Goal: Information Seeking & Learning: Learn about a topic

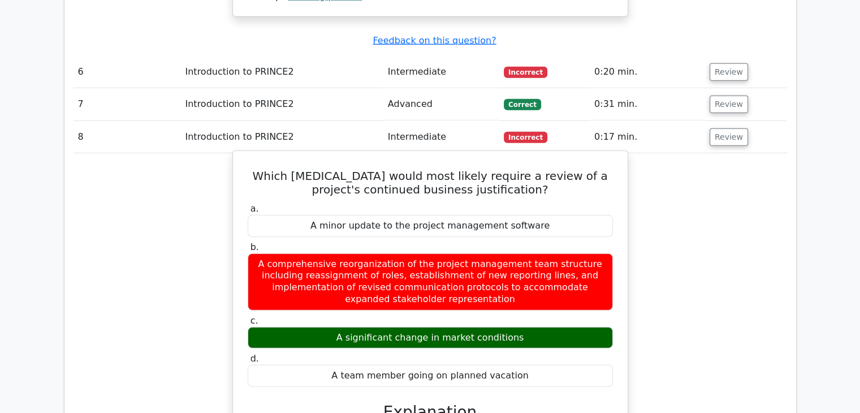
scroll to position [3109, 0]
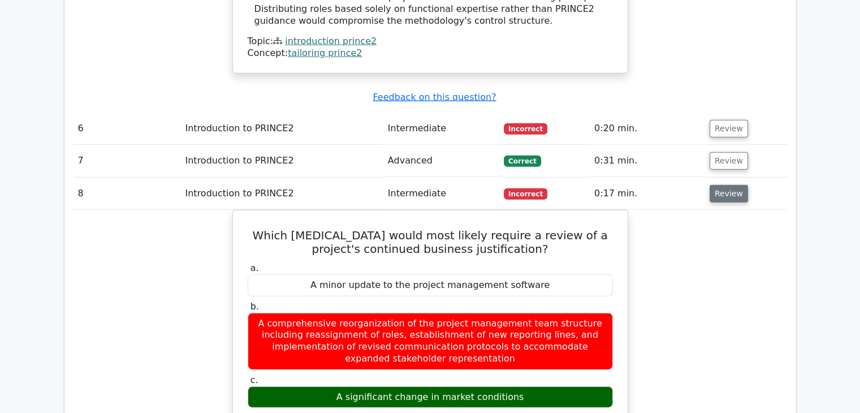
click at [722, 185] on button "Review" at bounding box center [728, 194] width 38 height 18
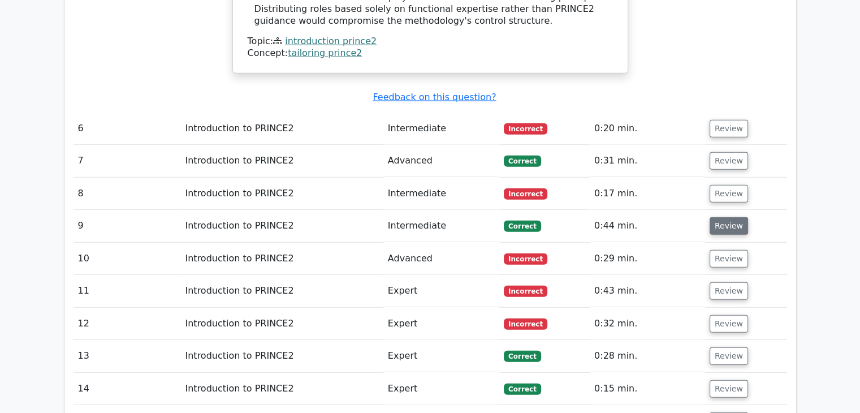
click at [724, 217] on button "Review" at bounding box center [728, 226] width 38 height 18
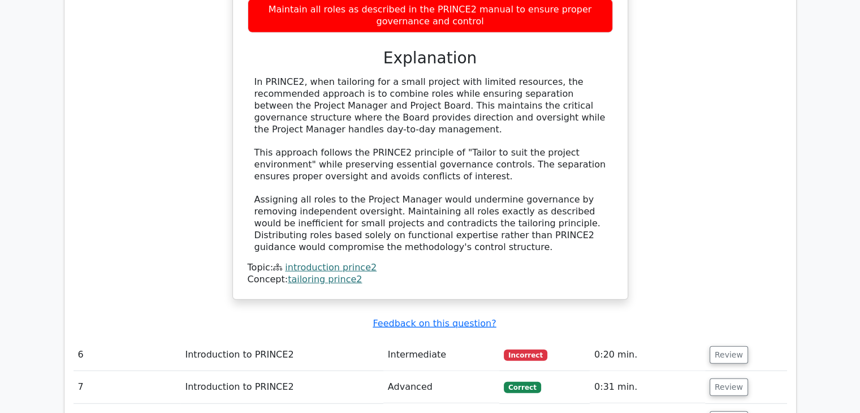
scroll to position [3166, 0]
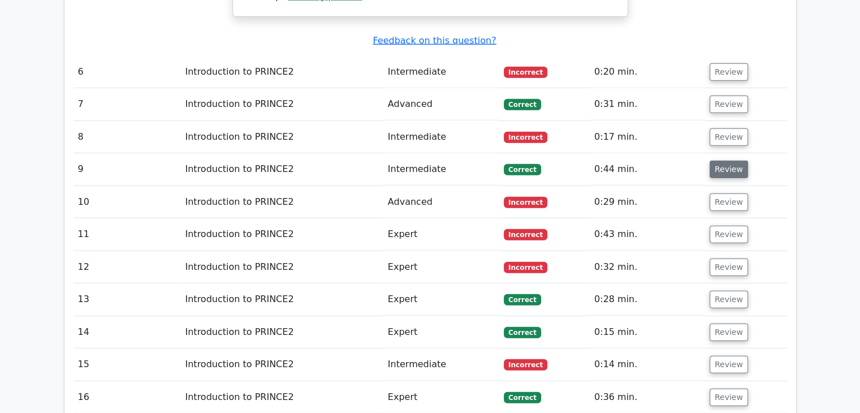
click at [714, 161] on button "Review" at bounding box center [728, 170] width 38 height 18
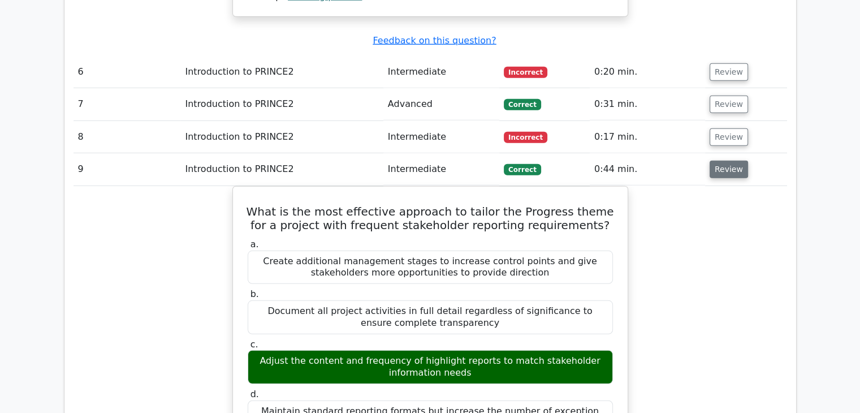
click at [714, 161] on button "Review" at bounding box center [728, 170] width 38 height 18
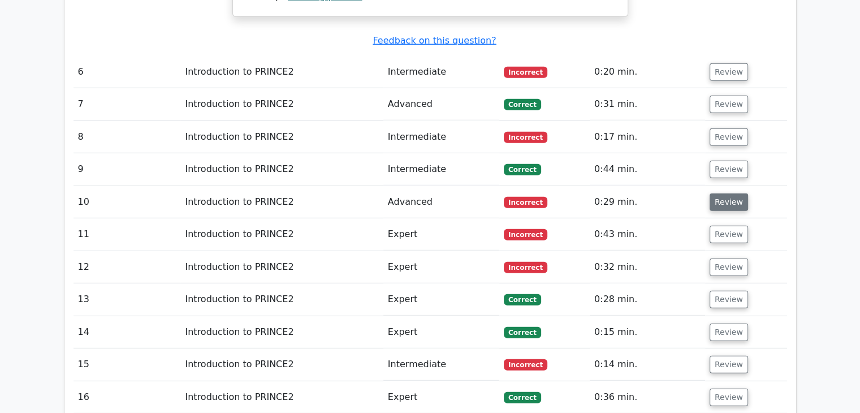
click at [725, 193] on button "Review" at bounding box center [728, 202] width 38 height 18
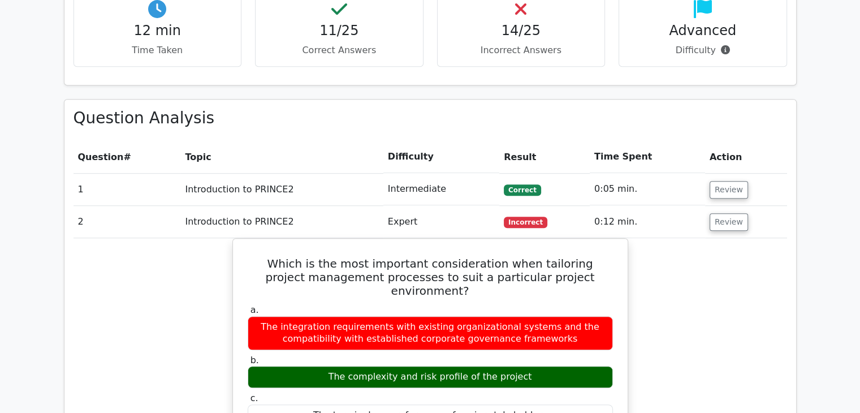
scroll to position [735, 0]
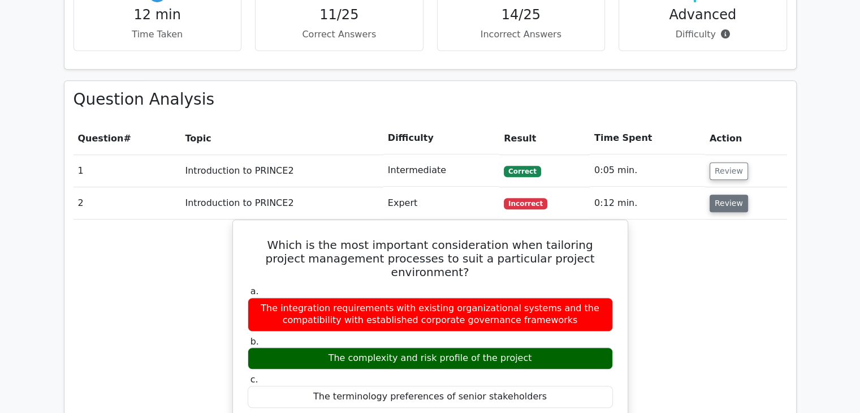
click at [725, 194] on button "Review" at bounding box center [728, 203] width 38 height 18
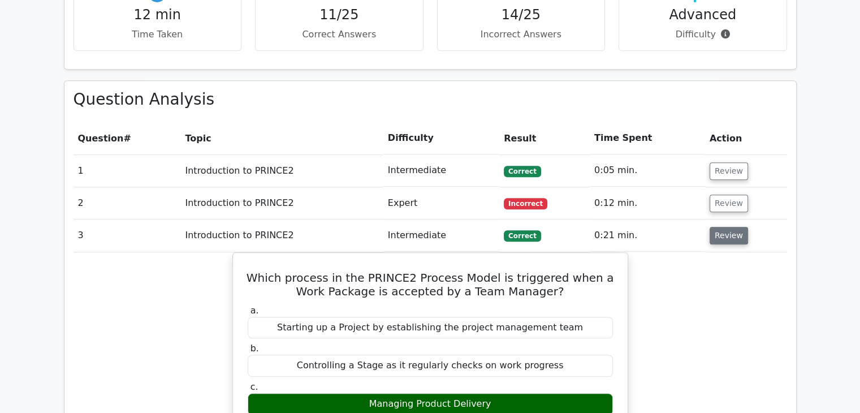
click at [724, 227] on button "Review" at bounding box center [728, 236] width 38 height 18
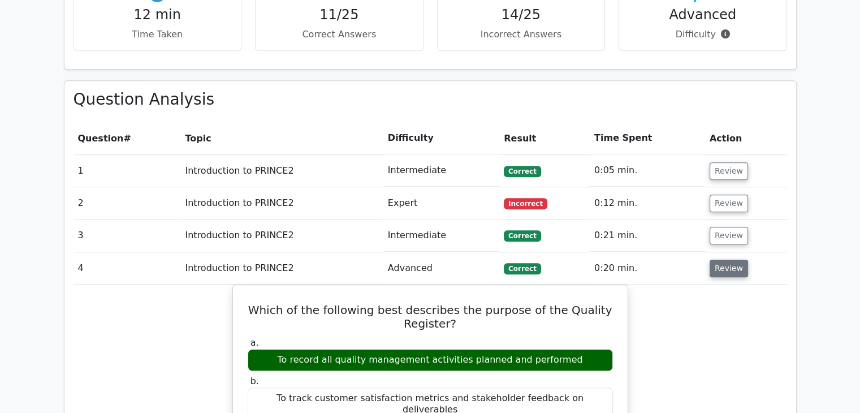
click at [719, 259] on button "Review" at bounding box center [728, 268] width 38 height 18
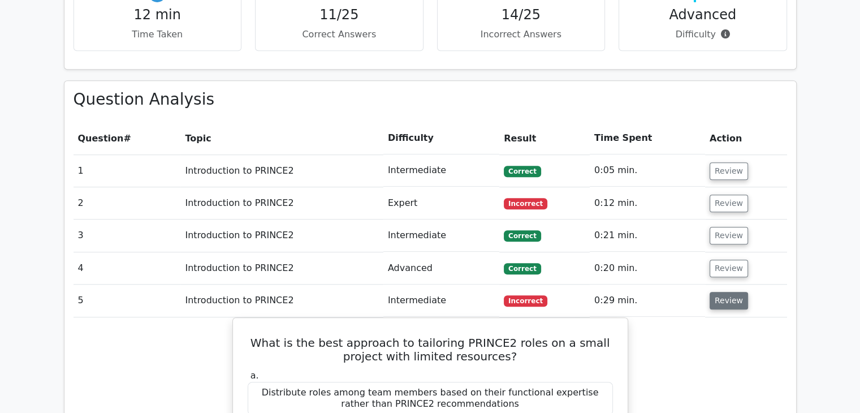
click at [719, 292] on button "Review" at bounding box center [728, 301] width 38 height 18
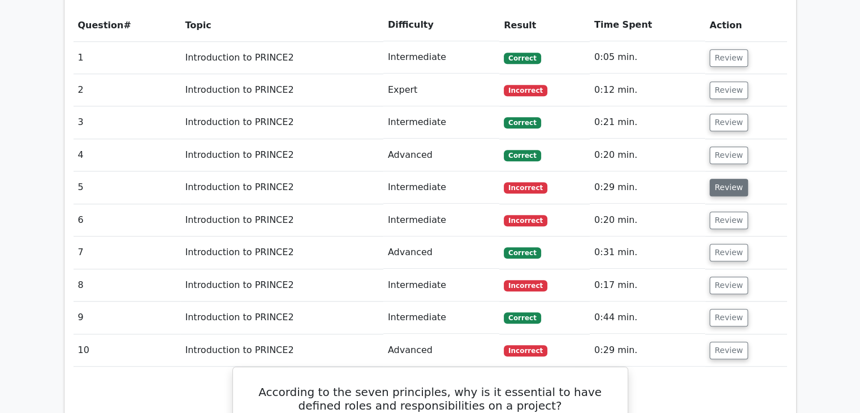
scroll to position [961, 0]
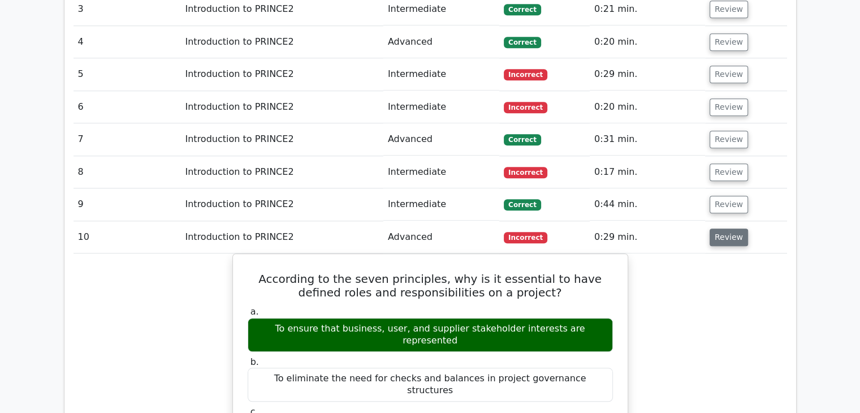
click at [724, 228] on button "Review" at bounding box center [728, 237] width 38 height 18
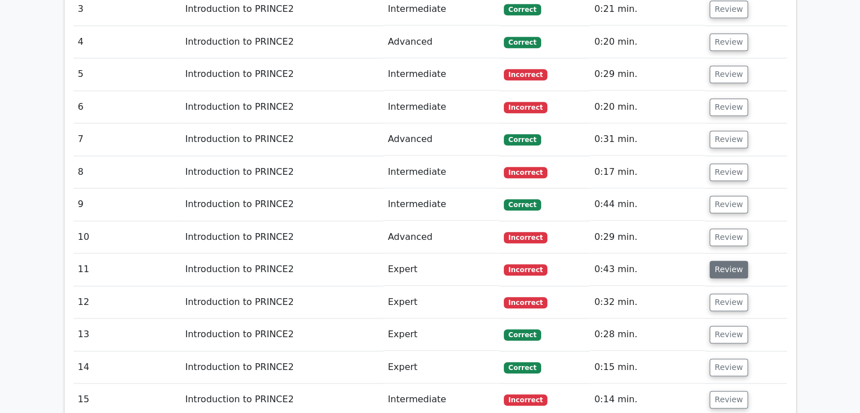
click at [718, 261] on button "Review" at bounding box center [728, 270] width 38 height 18
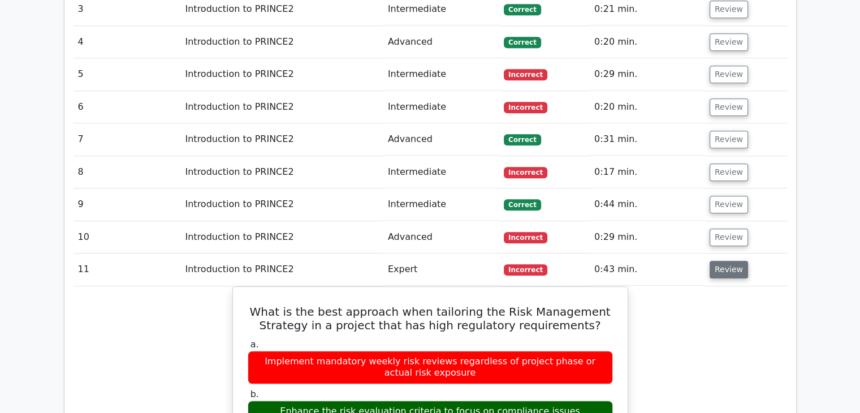
click at [718, 261] on button "Review" at bounding box center [728, 270] width 38 height 18
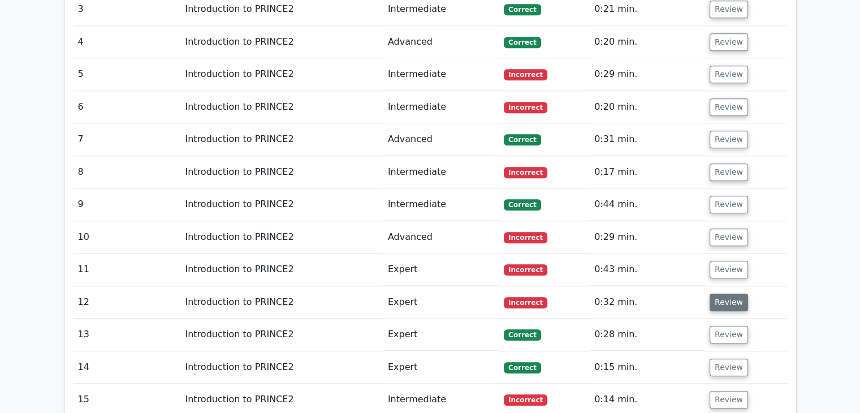
click at [726, 293] on button "Review" at bounding box center [728, 302] width 38 height 18
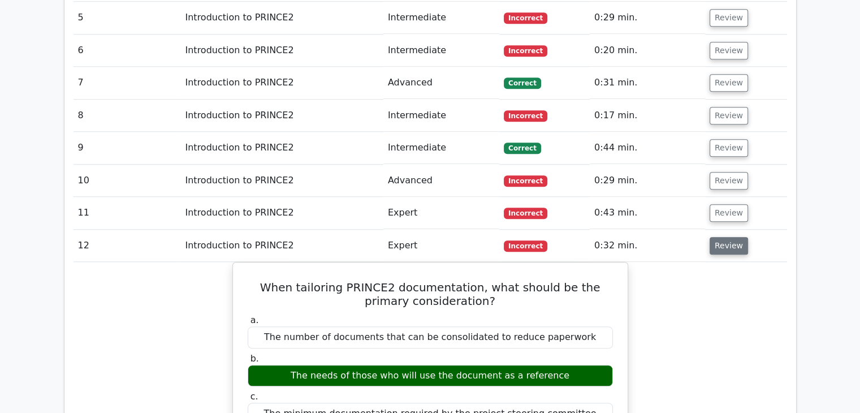
scroll to position [1074, 0]
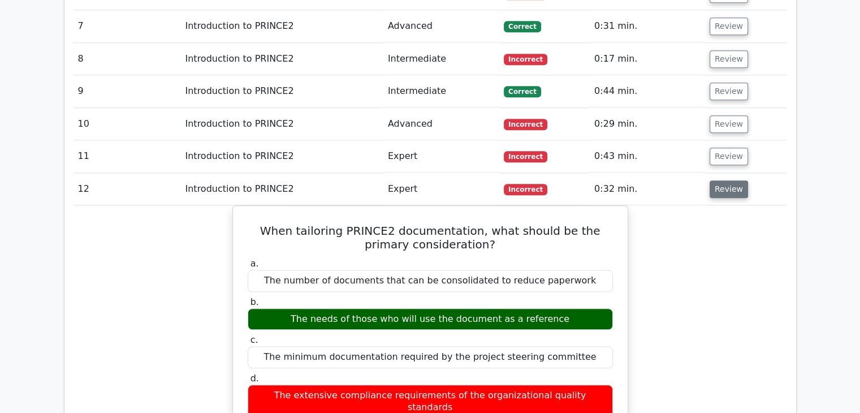
click at [720, 180] on button "Review" at bounding box center [728, 189] width 38 height 18
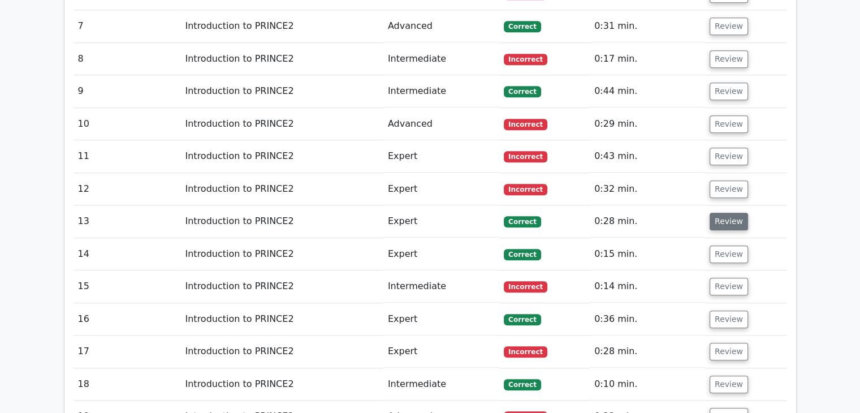
click at [720, 213] on button "Review" at bounding box center [728, 222] width 38 height 18
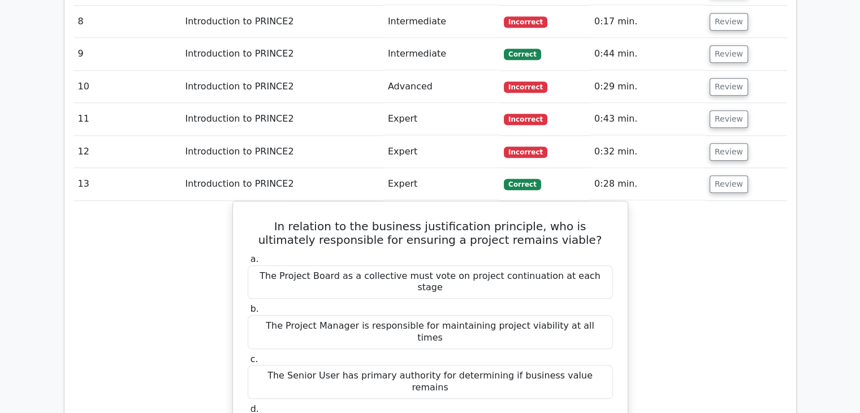
scroll to position [1187, 0]
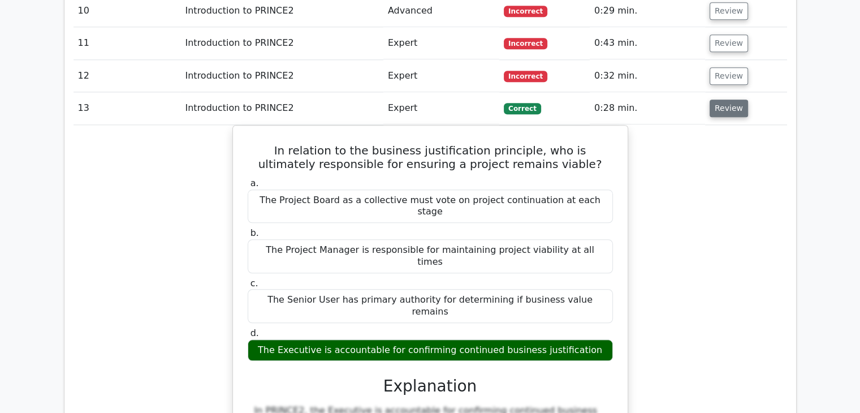
click at [726, 99] on button "Review" at bounding box center [728, 108] width 38 height 18
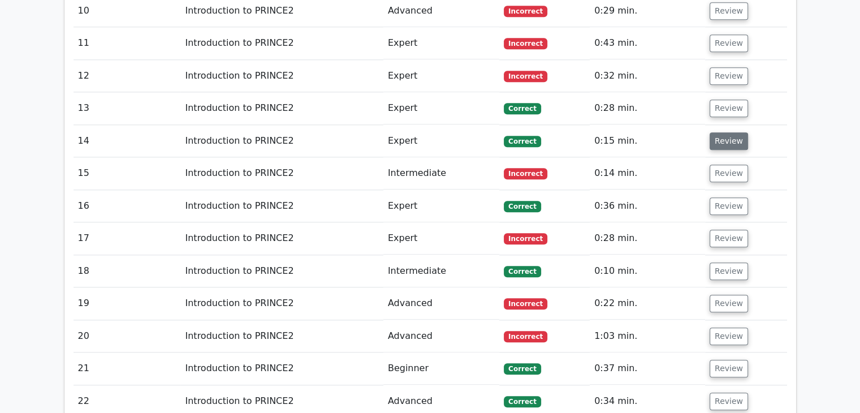
click at [714, 132] on button "Review" at bounding box center [728, 141] width 38 height 18
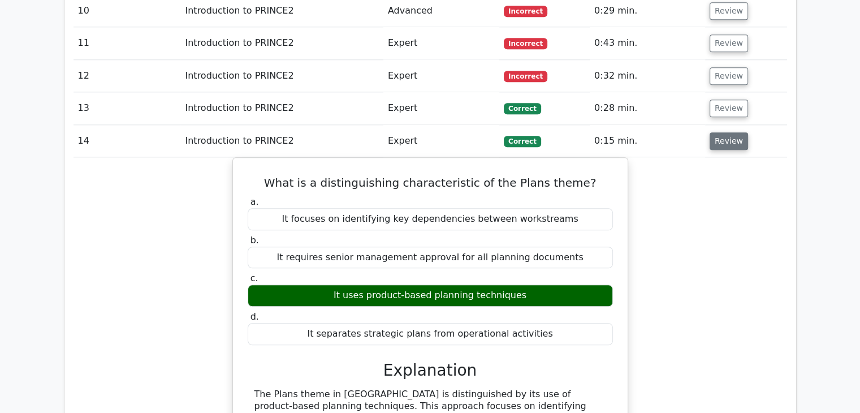
click at [714, 132] on button "Review" at bounding box center [728, 141] width 38 height 18
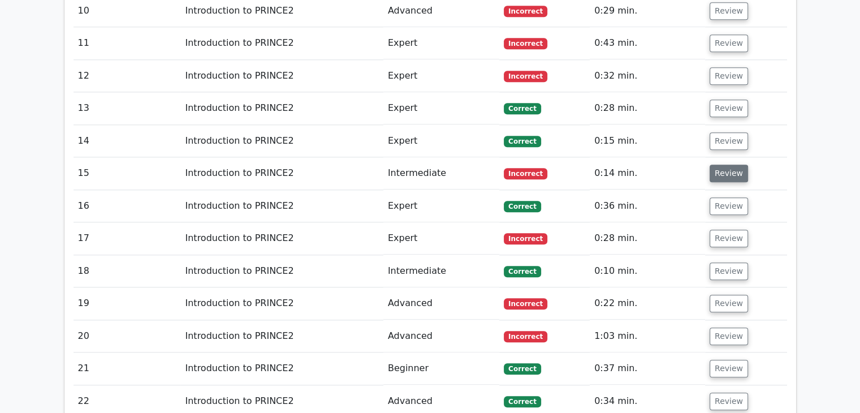
click at [718, 165] on button "Review" at bounding box center [728, 174] width 38 height 18
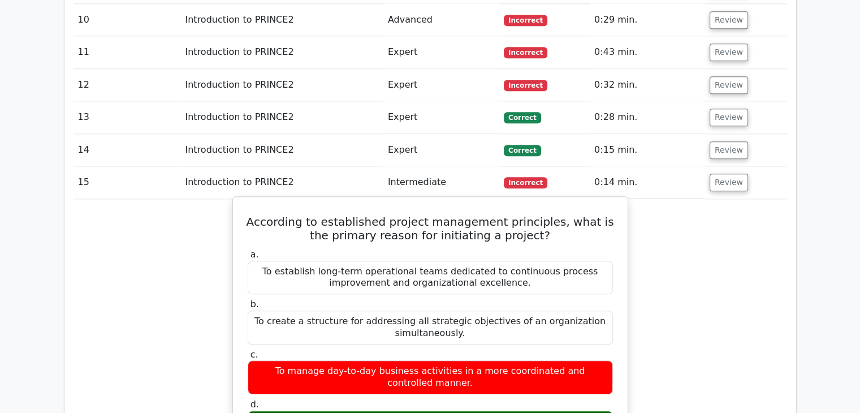
scroll to position [1244, 0]
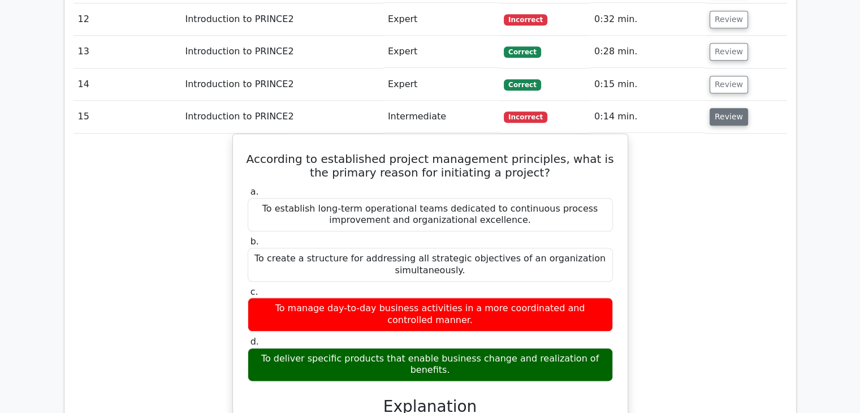
click at [713, 108] on button "Review" at bounding box center [728, 117] width 38 height 18
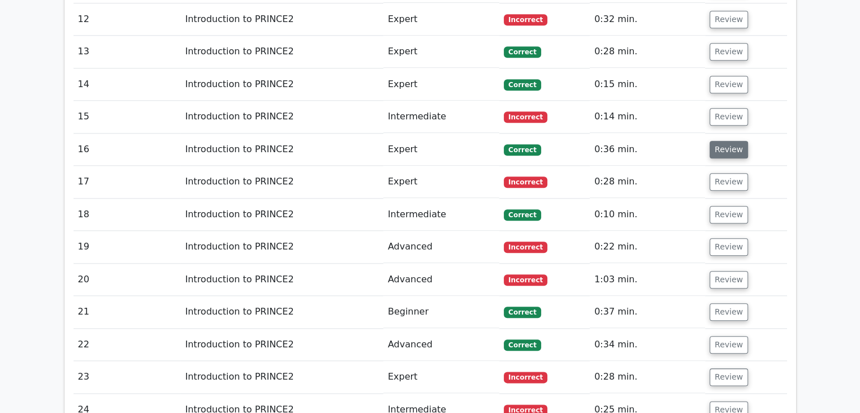
click at [721, 141] on button "Review" at bounding box center [728, 150] width 38 height 18
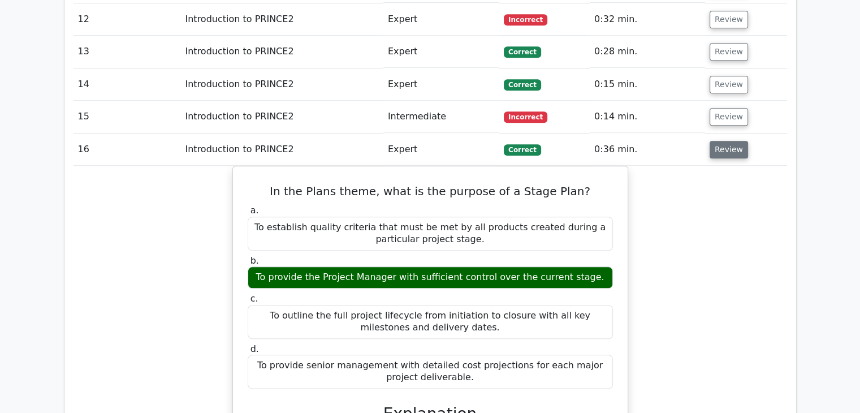
click at [721, 141] on button "Review" at bounding box center [728, 150] width 38 height 18
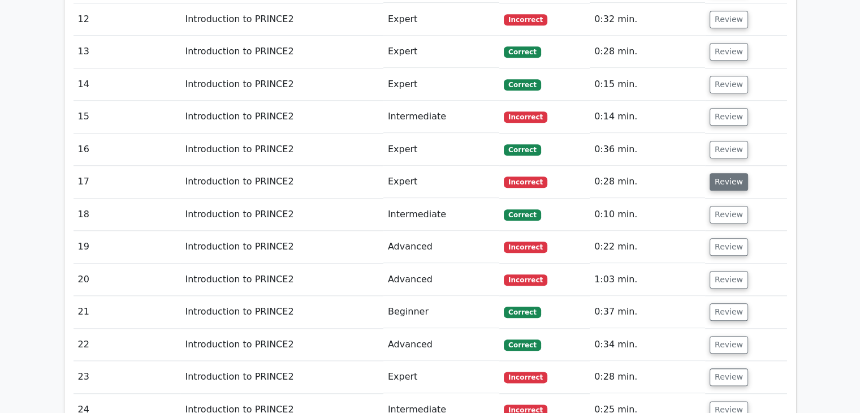
click at [728, 173] on button "Review" at bounding box center [728, 182] width 38 height 18
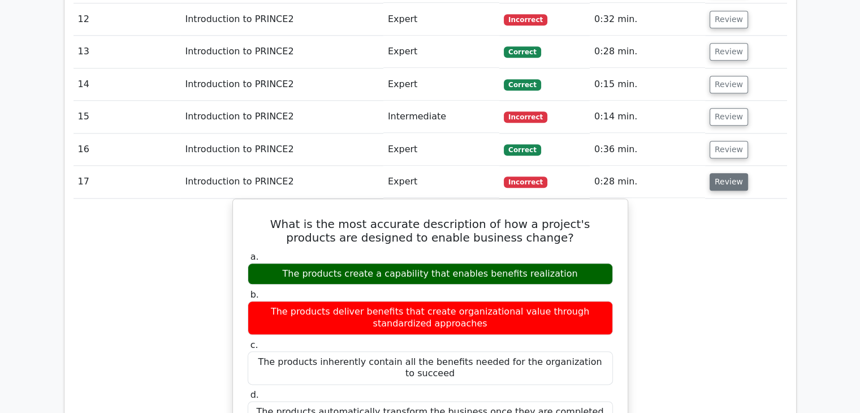
click at [728, 173] on button "Review" at bounding box center [728, 182] width 38 height 18
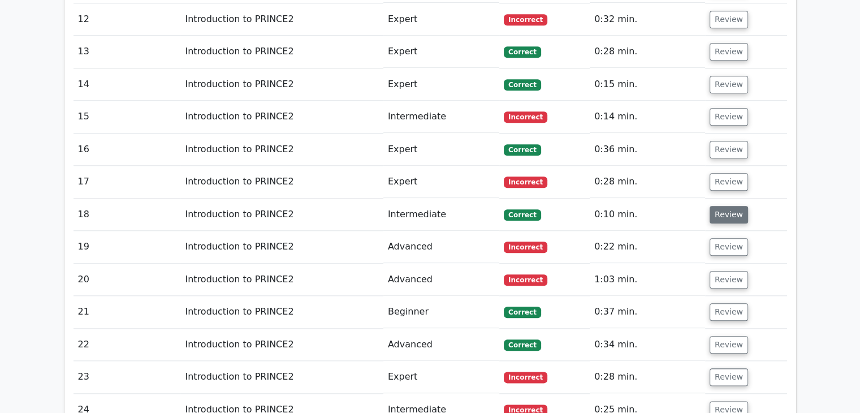
click at [720, 206] on button "Review" at bounding box center [728, 215] width 38 height 18
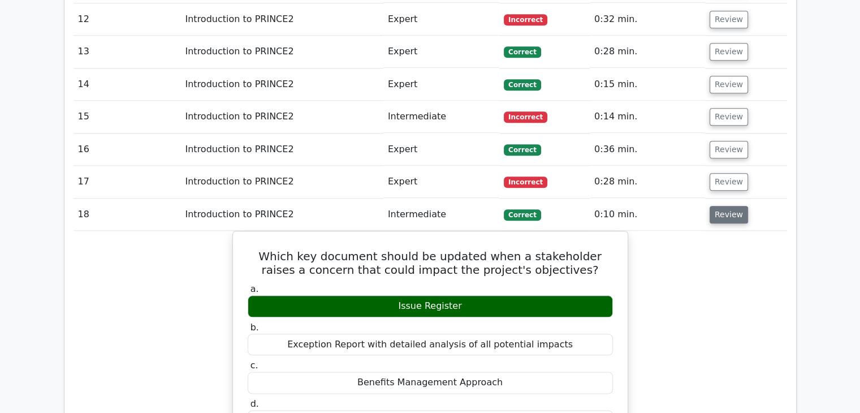
click at [720, 206] on button "Review" at bounding box center [728, 215] width 38 height 18
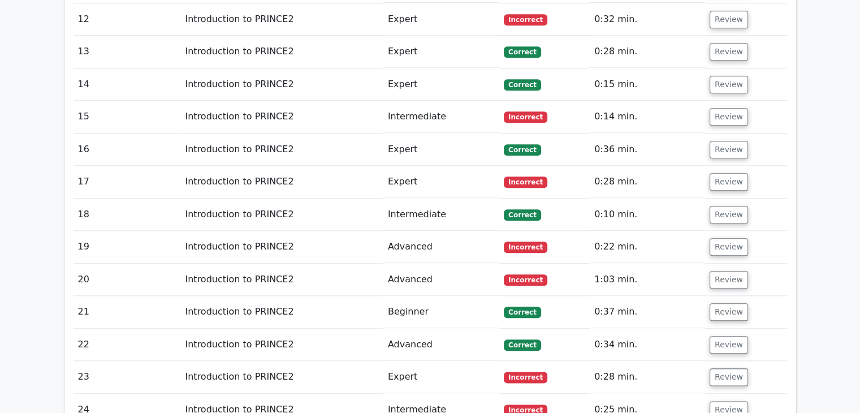
click at [722, 231] on td "Review" at bounding box center [746, 247] width 82 height 32
click at [722, 238] on button "Review" at bounding box center [728, 247] width 38 height 18
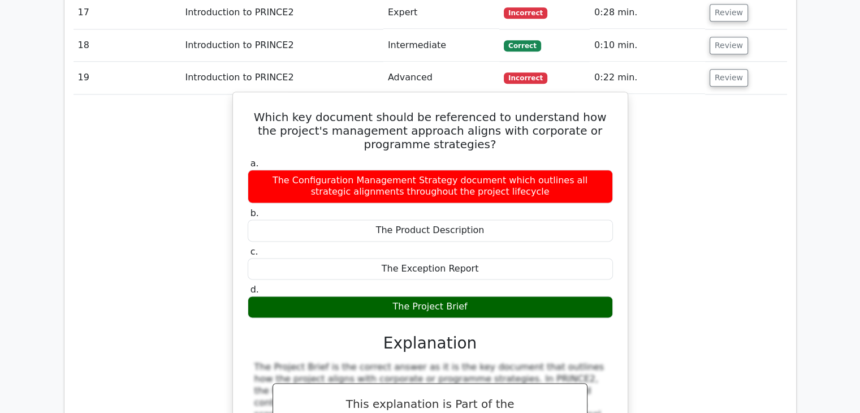
scroll to position [1413, 0]
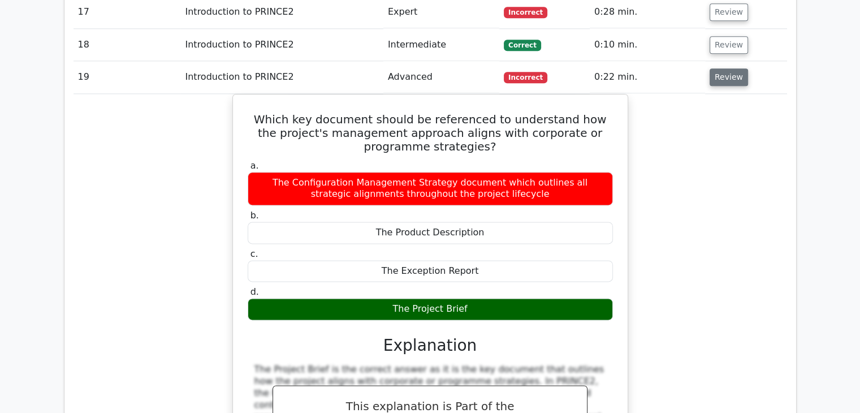
click at [714, 68] on button "Review" at bounding box center [728, 77] width 38 height 18
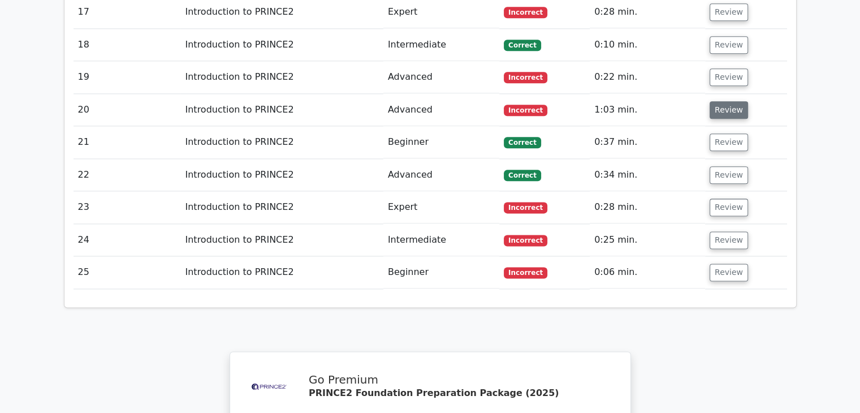
click at [714, 101] on button "Review" at bounding box center [728, 110] width 38 height 18
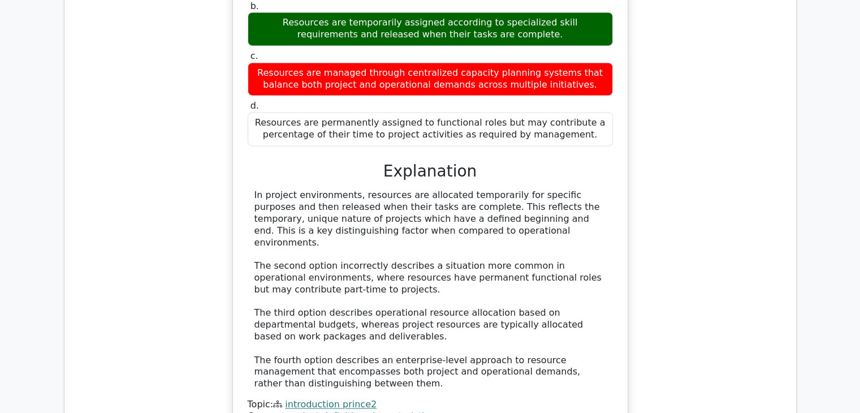
scroll to position [1639, 0]
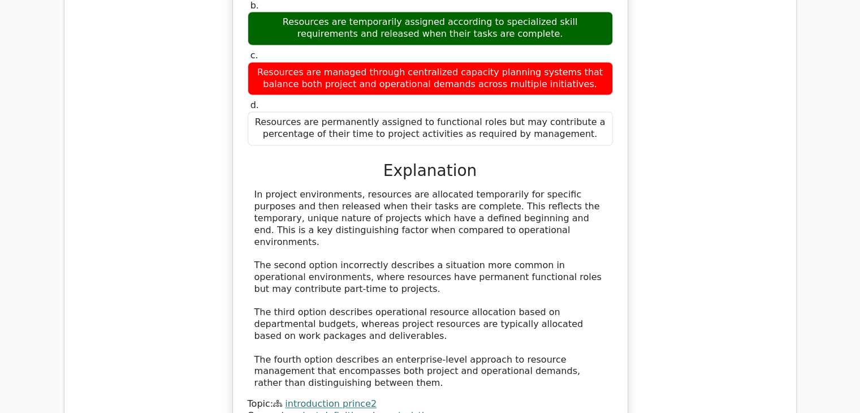
drag, startPoint x: 353, startPoint y: 145, endPoint x: 602, endPoint y: 184, distance: 251.7
click at [602, 189] on div "In project environments, resources are allocated temporarily for specific purpo…" at bounding box center [430, 289] width 352 height 200
click at [540, 282] on div "In project environments, resources are allocated temporarily for specific purpo…" at bounding box center [430, 289] width 352 height 200
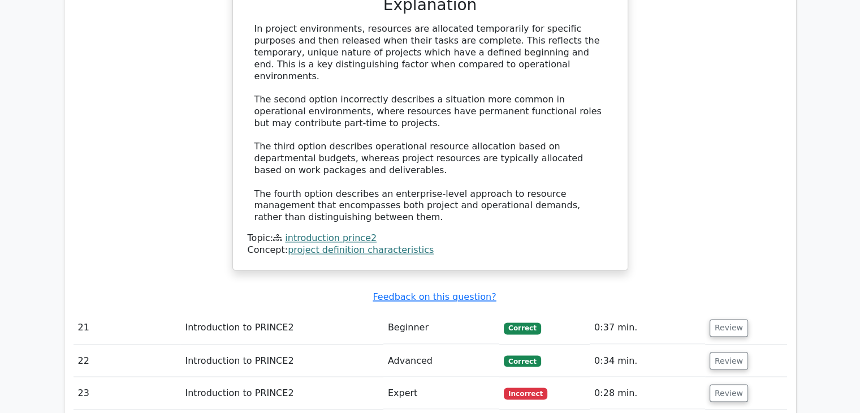
scroll to position [1809, 0]
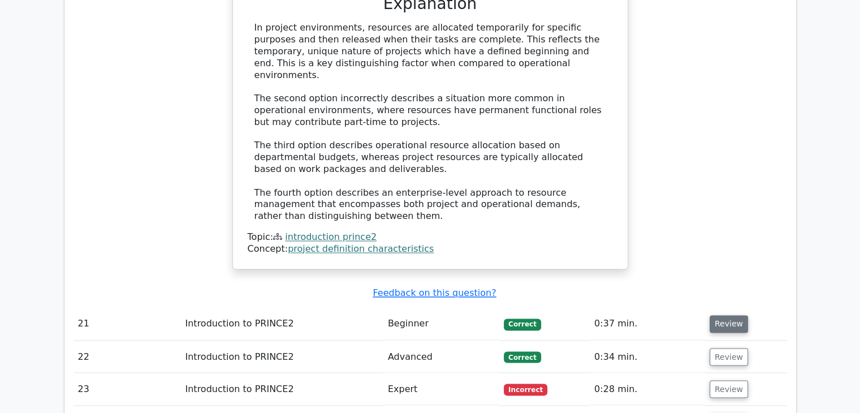
click at [722, 315] on button "Review" at bounding box center [728, 324] width 38 height 18
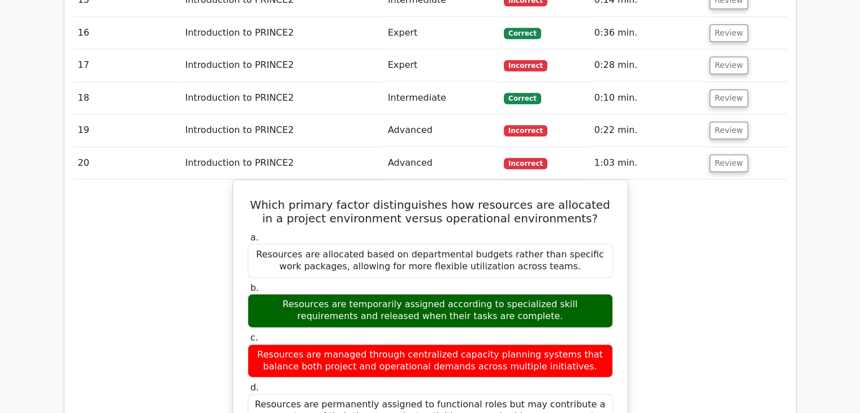
scroll to position [1357, 0]
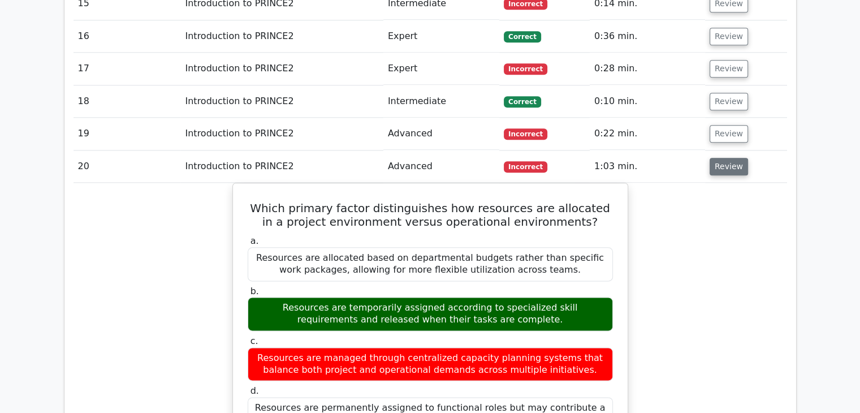
click at [721, 158] on button "Review" at bounding box center [728, 167] width 38 height 18
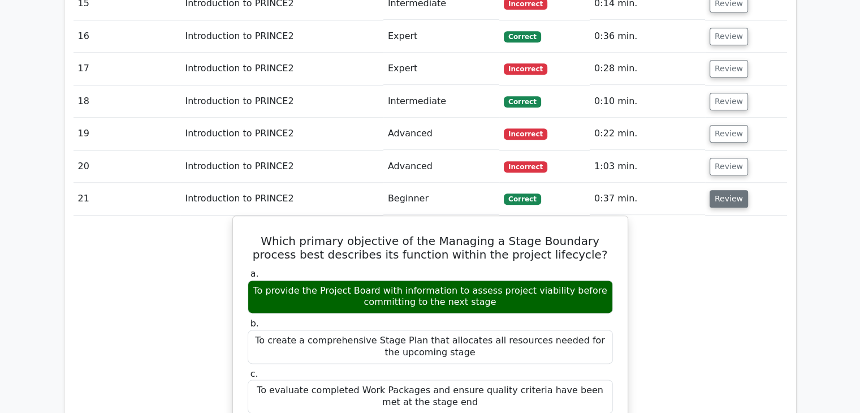
click at [717, 190] on button "Review" at bounding box center [728, 199] width 38 height 18
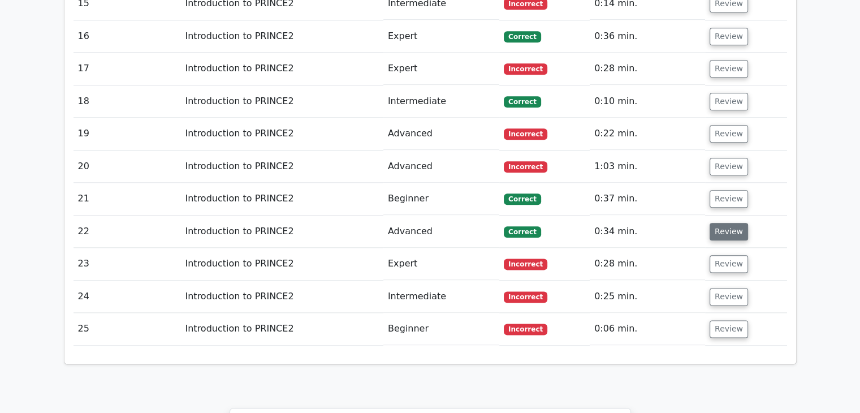
click at [720, 223] on button "Review" at bounding box center [728, 232] width 38 height 18
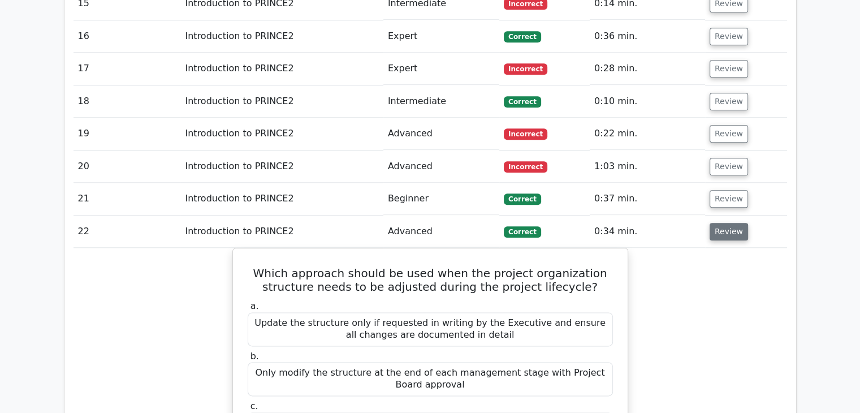
click at [730, 223] on button "Review" at bounding box center [728, 232] width 38 height 18
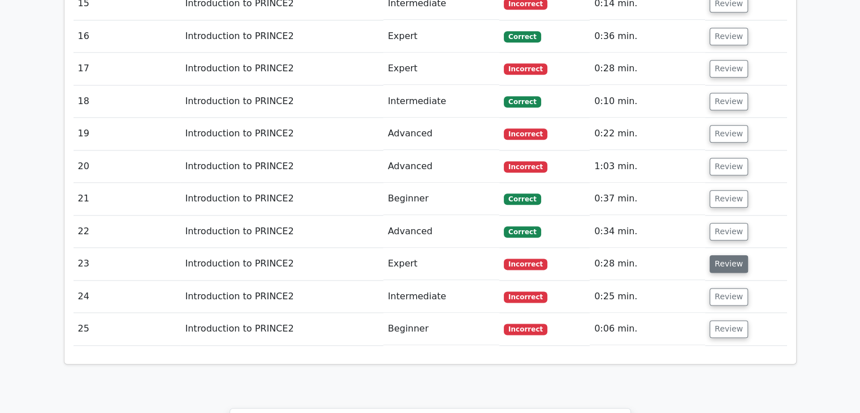
click at [723, 255] on button "Review" at bounding box center [728, 264] width 38 height 18
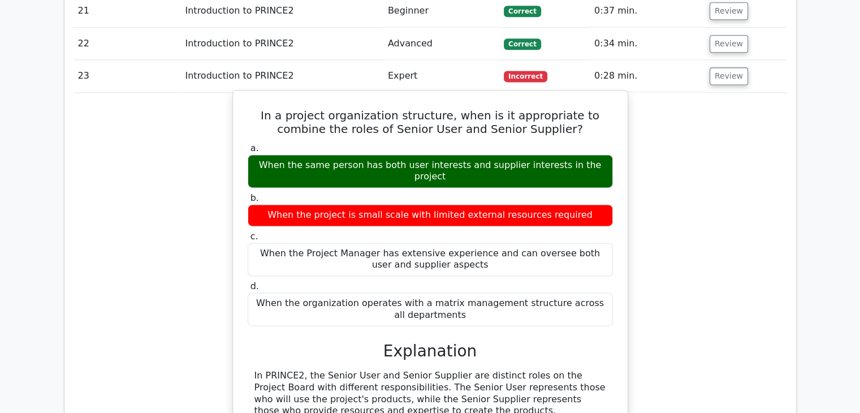
scroll to position [1470, 0]
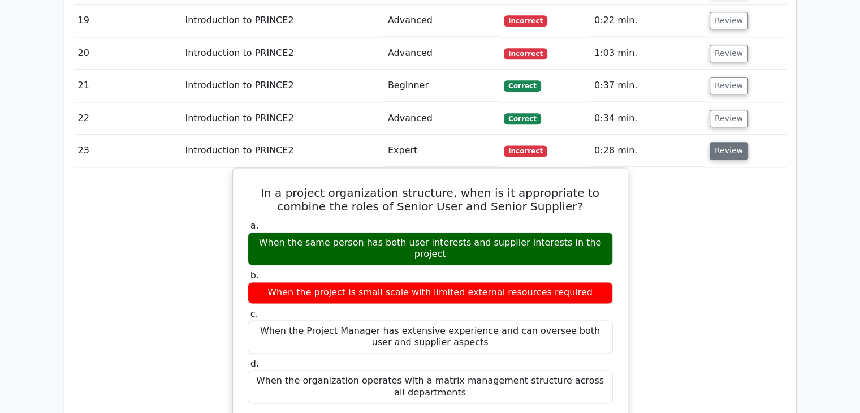
click at [736, 142] on button "Review" at bounding box center [728, 151] width 38 height 18
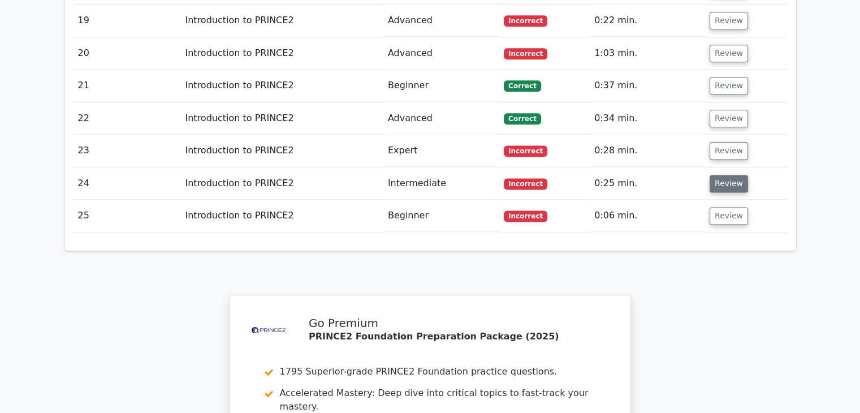
click at [723, 175] on button "Review" at bounding box center [728, 184] width 38 height 18
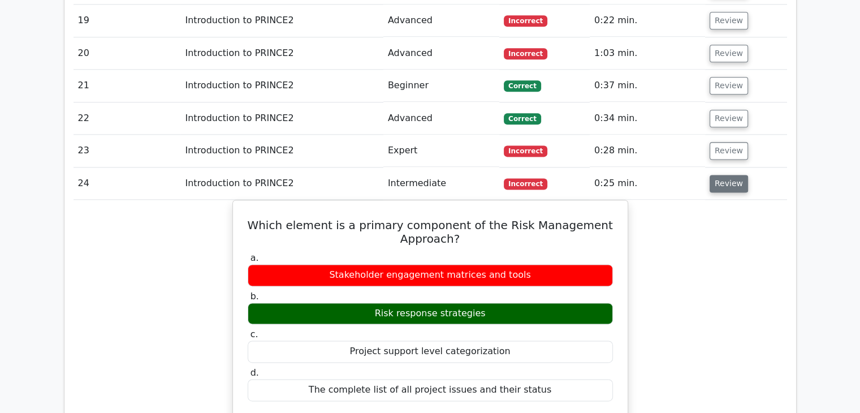
click at [727, 175] on button "Review" at bounding box center [728, 184] width 38 height 18
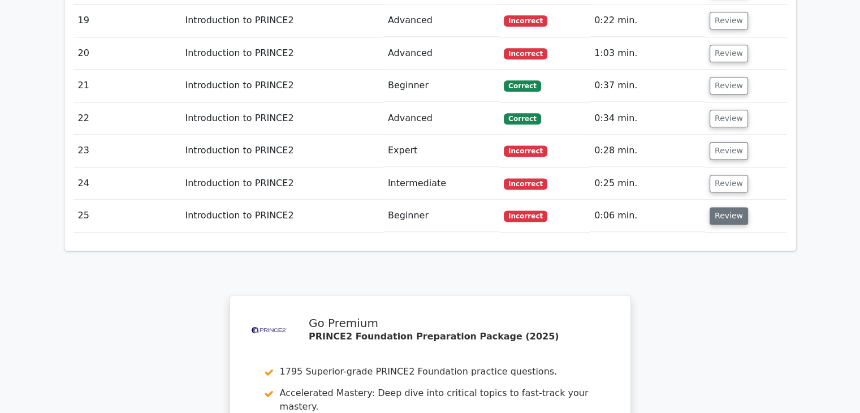
click at [731, 207] on button "Review" at bounding box center [728, 216] width 38 height 18
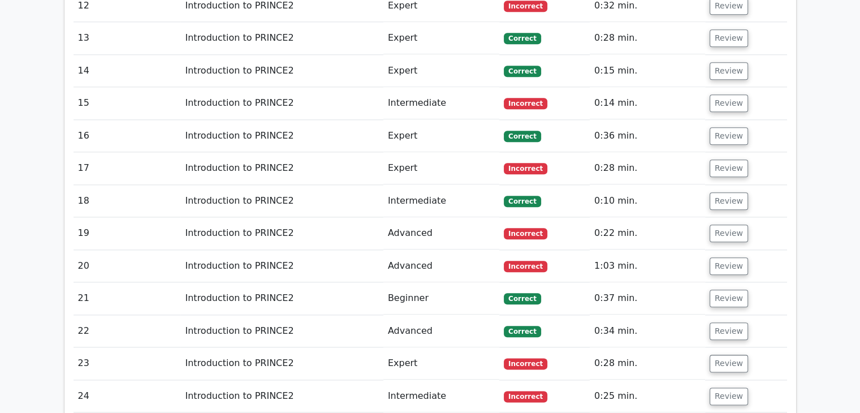
scroll to position [1187, 0]
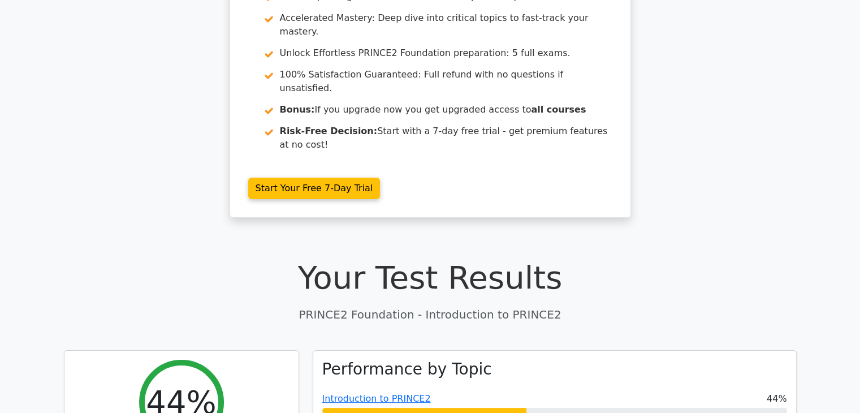
scroll to position [0, 0]
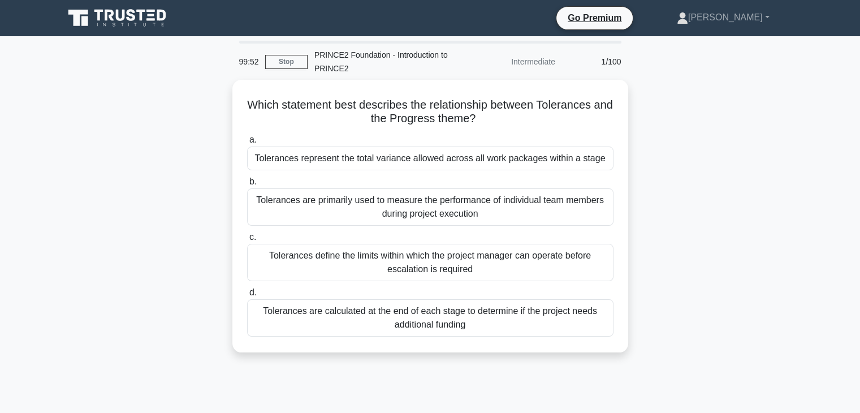
click at [366, 46] on div "PRINCE2 Foundation - Introduction to PRINCE2" at bounding box center [385, 62] width 155 height 36
click at [439, 54] on div "99:51 Stop PRINCE2 Foundation - Introduction to PRINCE2 Intermediate 1/100" at bounding box center [430, 60] width 396 height 39
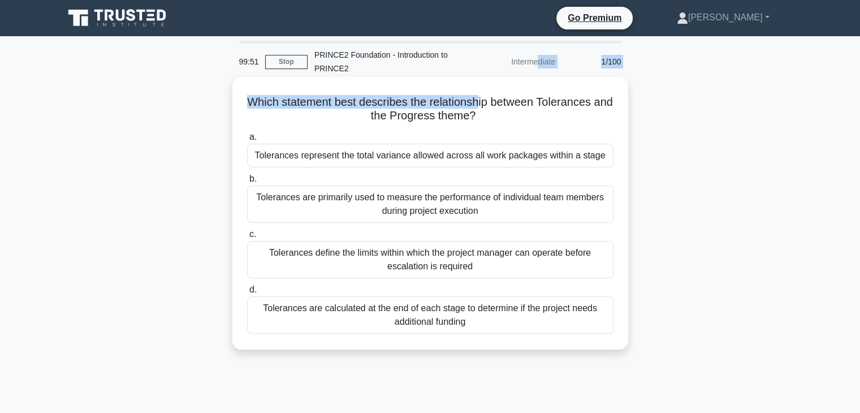
drag, startPoint x: 491, startPoint y: 84, endPoint x: 497, endPoint y: 90, distance: 8.8
click at [491, 86] on div "99:51 Stop PRINCE2 Foundation - Introduction to PRINCE2 Intermediate 1/100 Whic…" at bounding box center [430, 323] width 746 height 565
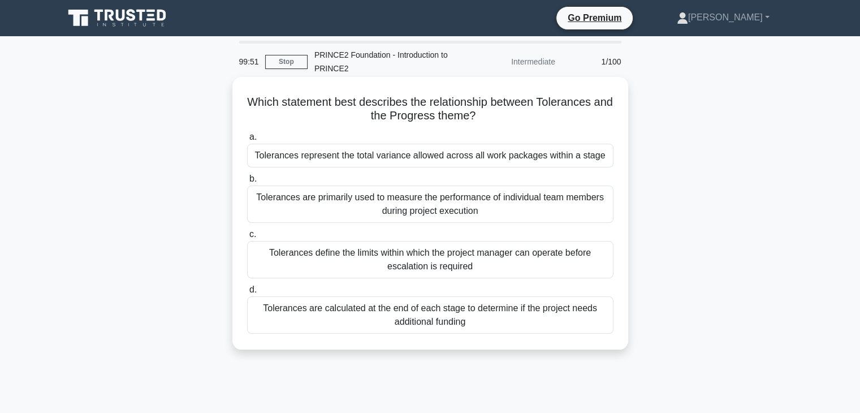
drag, startPoint x: 497, startPoint y: 90, endPoint x: 488, endPoint y: 92, distance: 9.8
click at [501, 93] on div "Which statement best describes the relationship between Tolerances and the Prog…" at bounding box center [430, 212] width 387 height 263
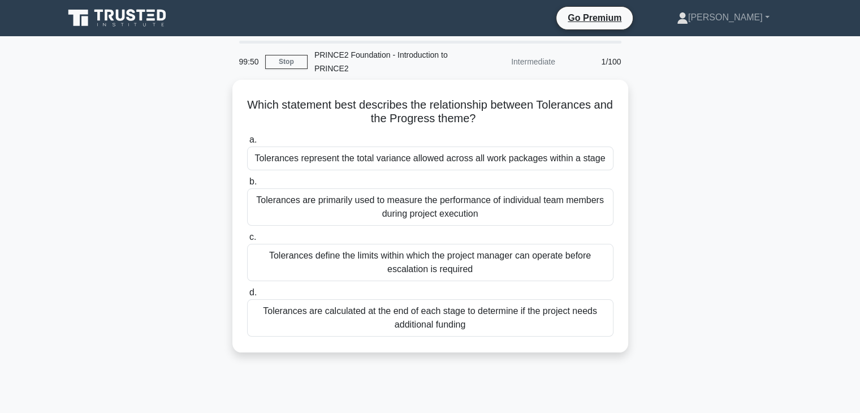
click at [188, 85] on div "Which statement best describes the relationship between Tolerances and the Prog…" at bounding box center [430, 223] width 746 height 286
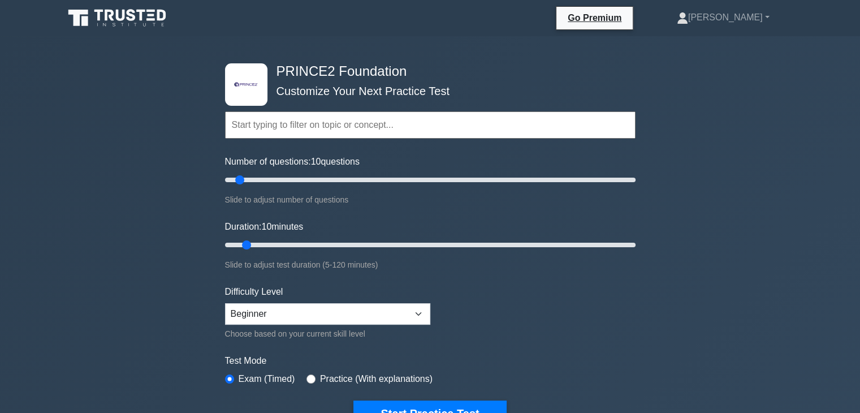
click at [450, 116] on input "text" at bounding box center [430, 124] width 410 height 27
click at [690, 123] on div ".st0{fill-rule:evenodd;clip-rule:evenodd;fill:#000041;} .st1{fill-rule:evenodd;…" at bounding box center [430, 381] width 860 height 690
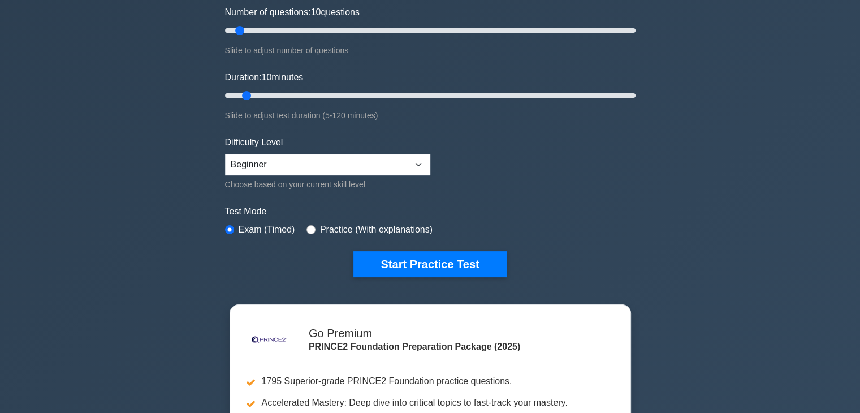
scroll to position [170, 0]
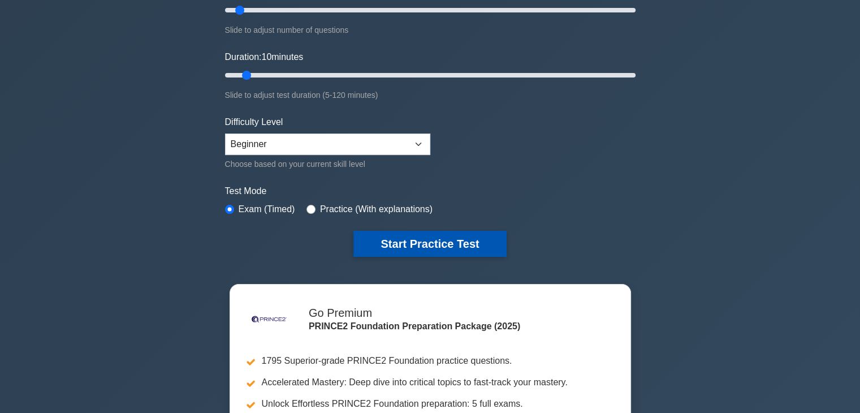
click at [447, 233] on button "Start Practice Test" at bounding box center [429, 244] width 153 height 26
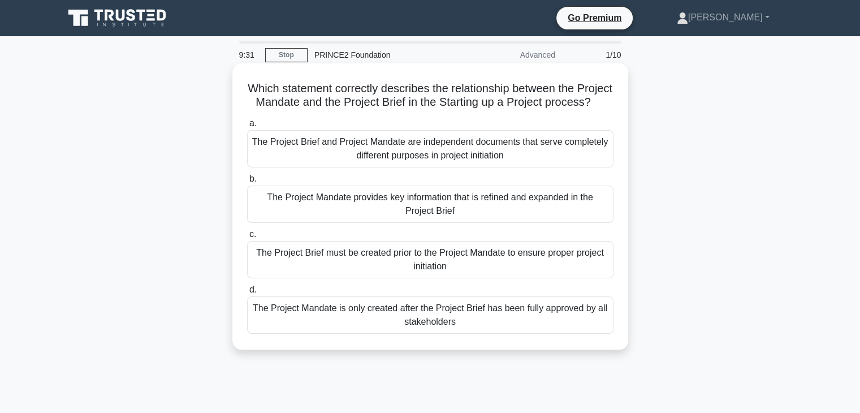
click at [361, 223] on div "The Project Mandate provides key information that is refined and expanded in th…" at bounding box center [430, 203] width 366 height 37
click at [247, 183] on input "b. The Project Mandate provides key information that is refined and expanded in…" at bounding box center [247, 178] width 0 height 7
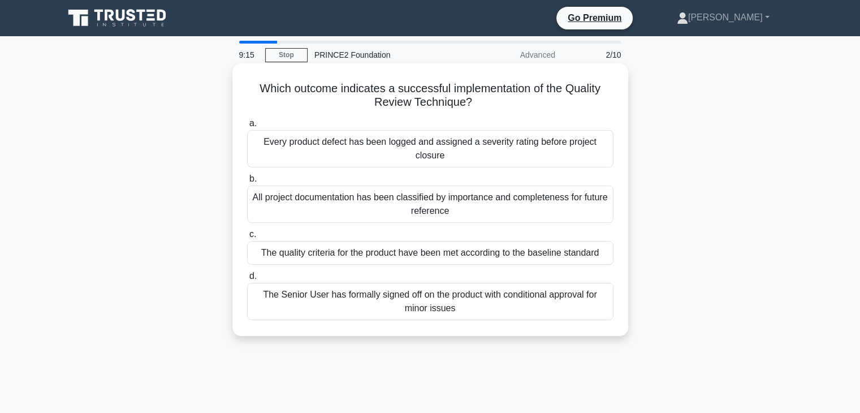
click at [428, 251] on div "The quality criteria for the product have been met according to the baseline st…" at bounding box center [430, 253] width 366 height 24
click at [247, 238] on input "c. The quality criteria for the product have been met according to the baseline…" at bounding box center [247, 234] width 0 height 7
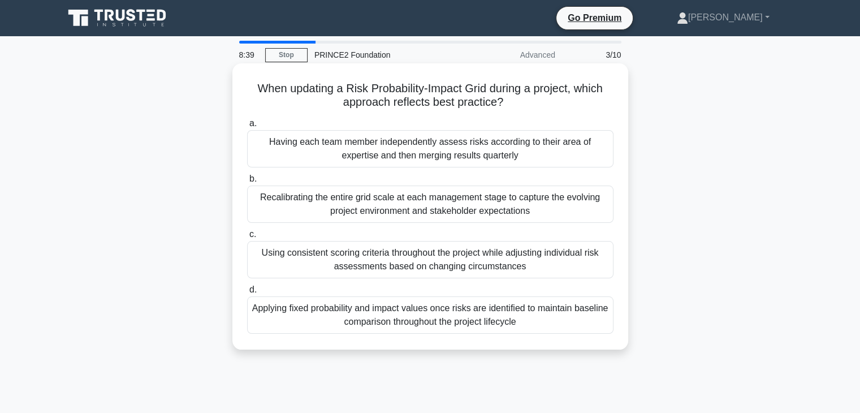
click at [376, 149] on div "Having each team member independently assess risks according to their area of e…" at bounding box center [430, 148] width 366 height 37
click at [247, 127] on input "a. Having each team member independently assess risks according to their area o…" at bounding box center [247, 123] width 0 height 7
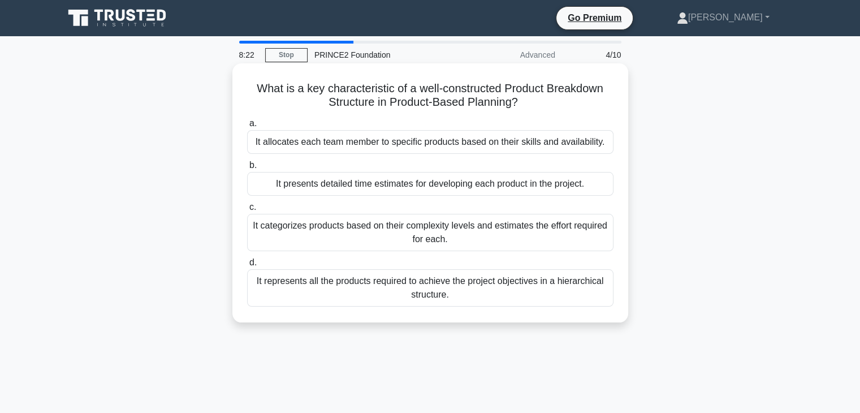
click at [327, 233] on div "It categorizes products based on their complexity levels and estimates the effo…" at bounding box center [430, 232] width 366 height 37
click at [247, 211] on input "c. It categorizes products based on their complexity levels and estimates the e…" at bounding box center [247, 207] width 0 height 7
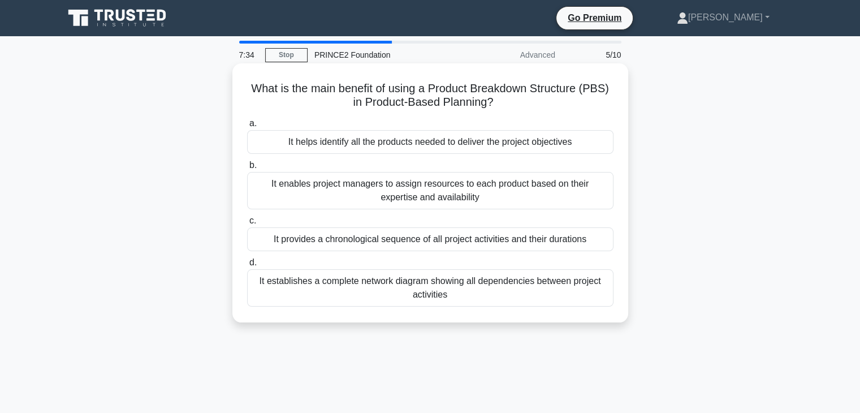
click at [366, 197] on div "It enables project managers to assign resources to each product based on their …" at bounding box center [430, 190] width 366 height 37
click at [247, 169] on input "b. It enables project managers to assign resources to each product based on the…" at bounding box center [247, 165] width 0 height 7
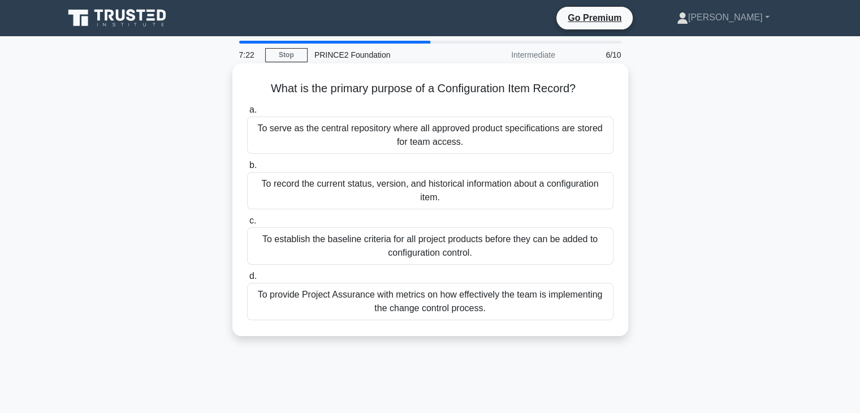
click at [297, 250] on div "To establish the baseline criteria for all project products before they can be …" at bounding box center [430, 245] width 366 height 37
click at [247, 224] on input "c. To establish the baseline criteria for all project products before they can …" at bounding box center [247, 220] width 0 height 7
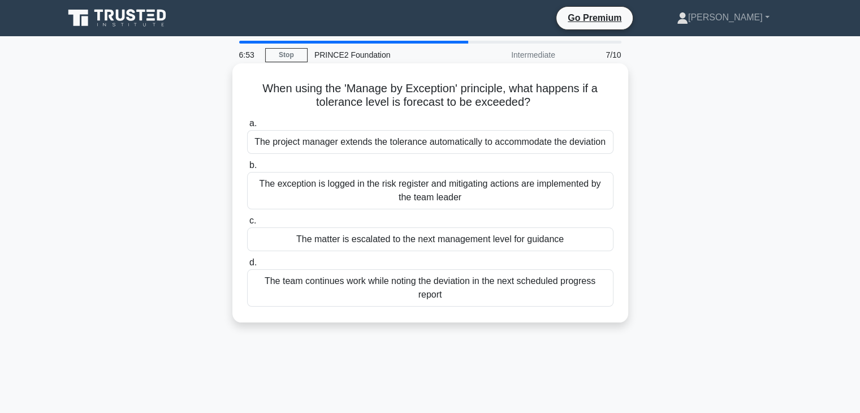
click at [321, 239] on div "The matter is escalated to the next management level for guidance" at bounding box center [430, 239] width 366 height 24
click at [247, 224] on input "c. The matter is escalated to the next management level for guidance" at bounding box center [247, 220] width 0 height 7
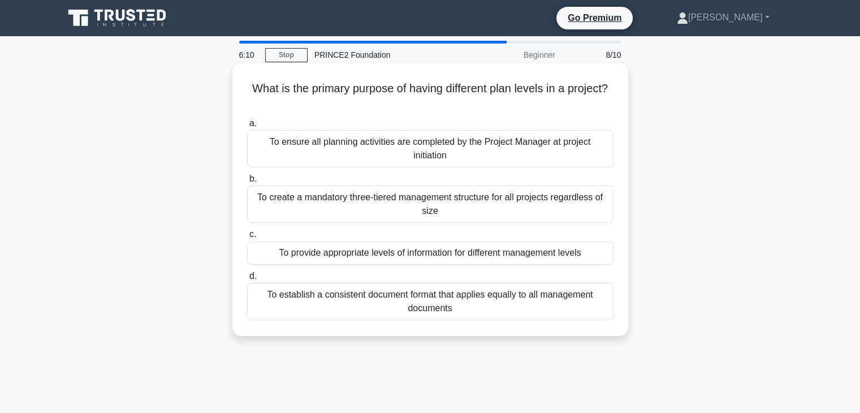
click at [380, 254] on div "To provide appropriate levels of information for different management levels" at bounding box center [430, 253] width 366 height 24
click at [247, 238] on input "c. To provide appropriate levels of information for different management levels" at bounding box center [247, 234] width 0 height 7
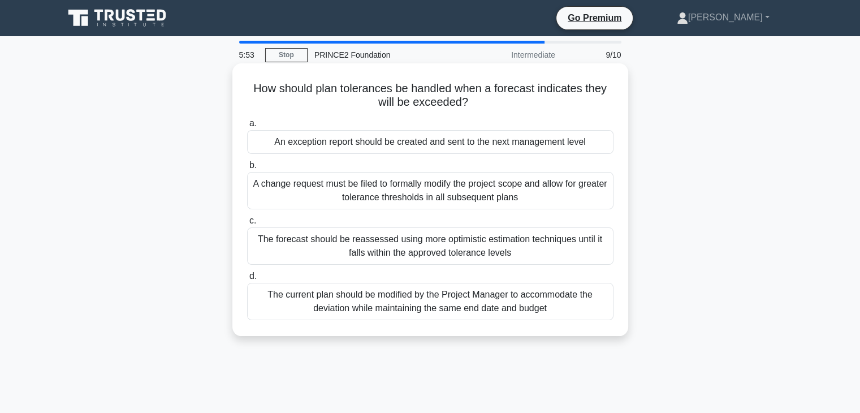
click at [409, 142] on div "An exception report should be created and sent to the next management level" at bounding box center [430, 142] width 366 height 24
click at [247, 127] on input "a. An exception report should be created and sent to the next management level" at bounding box center [247, 123] width 0 height 7
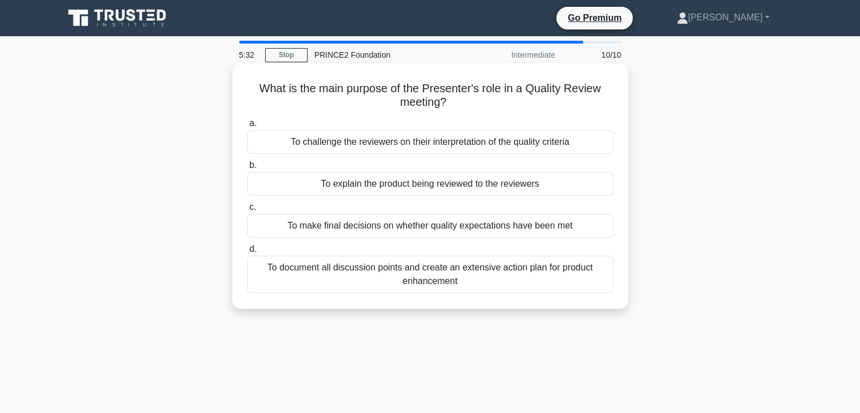
click at [491, 280] on div "To document all discussion points and create an extensive action plan for produ…" at bounding box center [430, 274] width 366 height 37
click at [247, 253] on input "d. To document all discussion points and create an extensive action plan for pr…" at bounding box center [247, 248] width 0 height 7
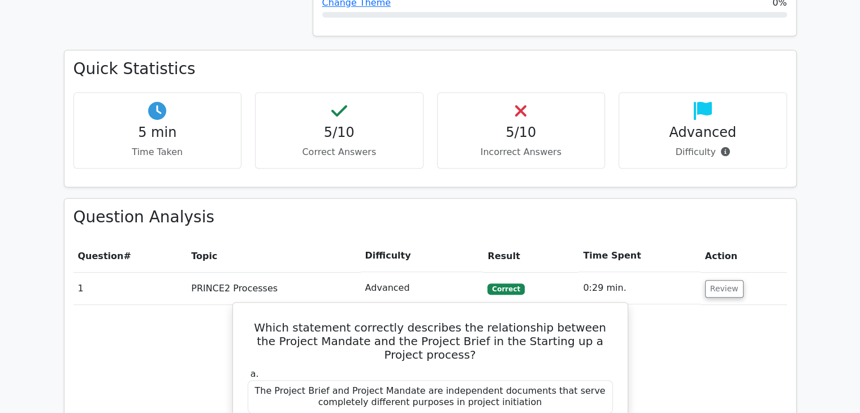
scroll to position [735, 0]
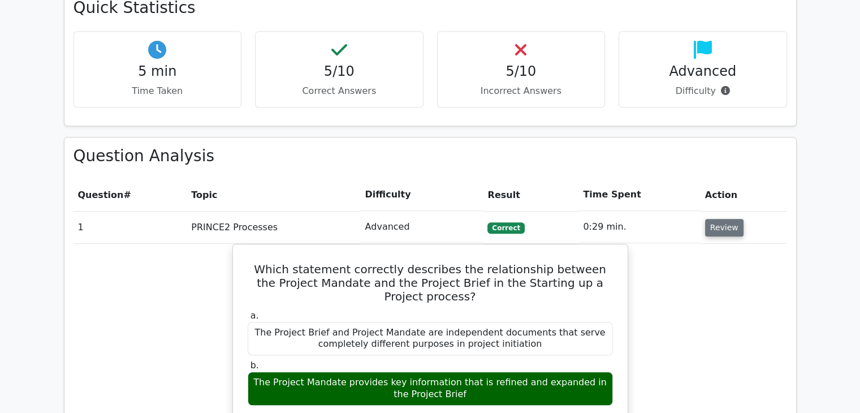
click at [718, 219] on button "Review" at bounding box center [724, 228] width 38 height 18
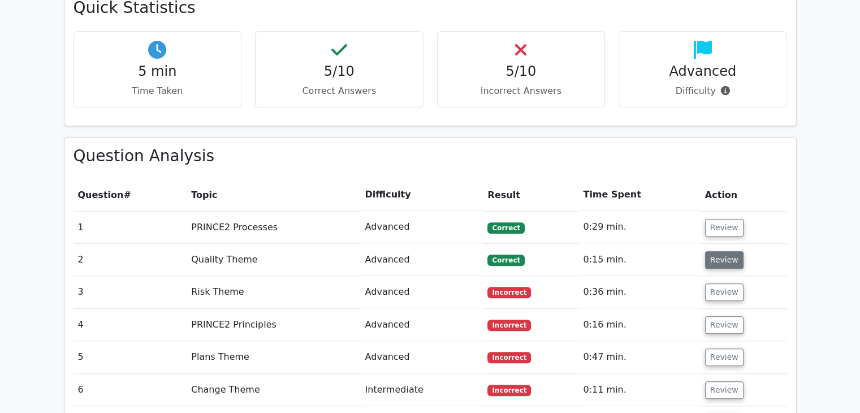
click at [724, 251] on button "Review" at bounding box center [724, 260] width 38 height 18
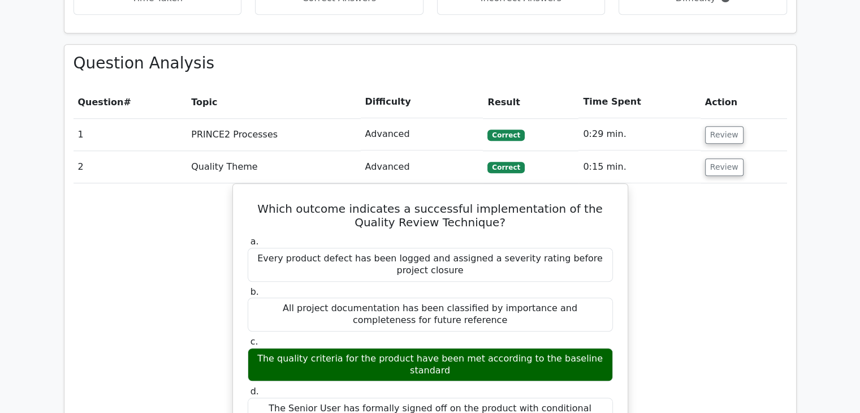
scroll to position [848, 0]
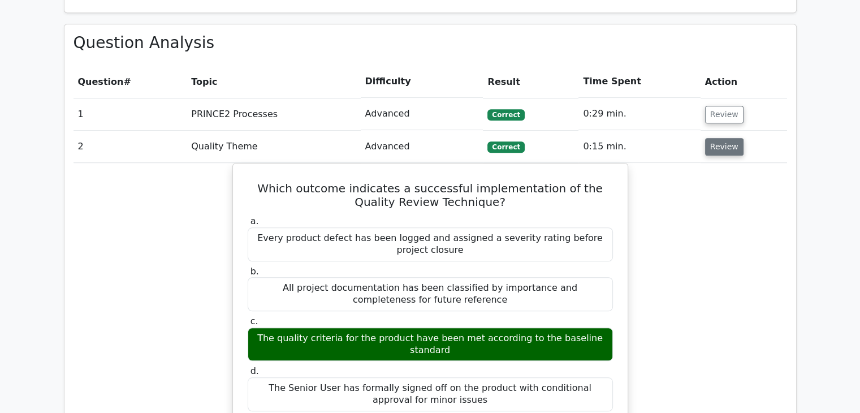
click at [718, 138] on button "Review" at bounding box center [724, 147] width 38 height 18
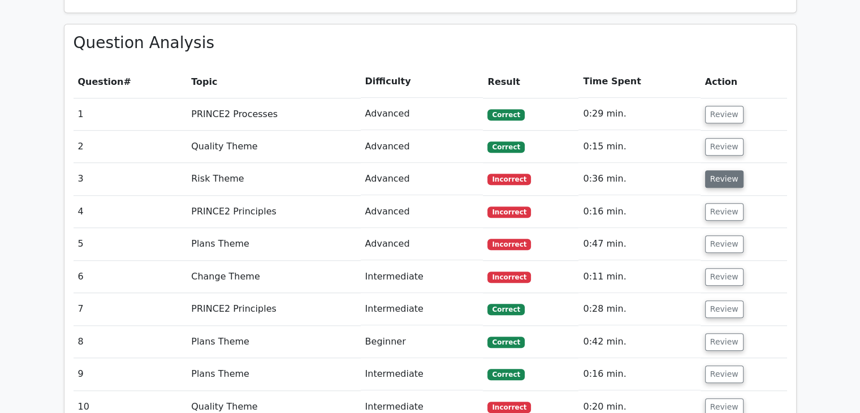
click at [717, 170] on button "Review" at bounding box center [724, 179] width 38 height 18
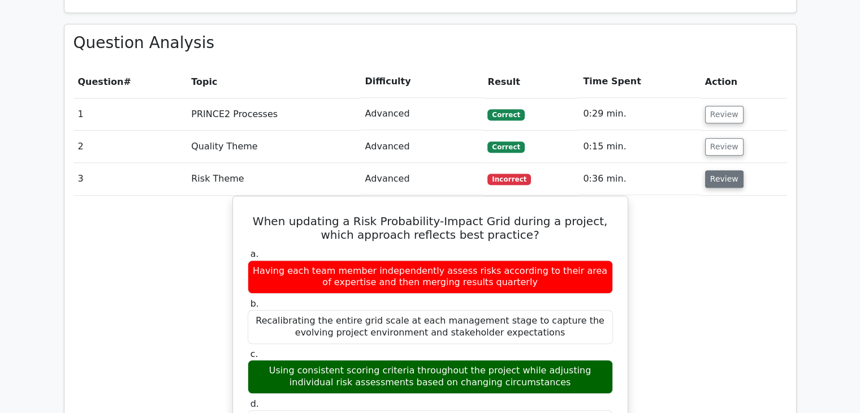
click at [717, 170] on button "Review" at bounding box center [724, 179] width 38 height 18
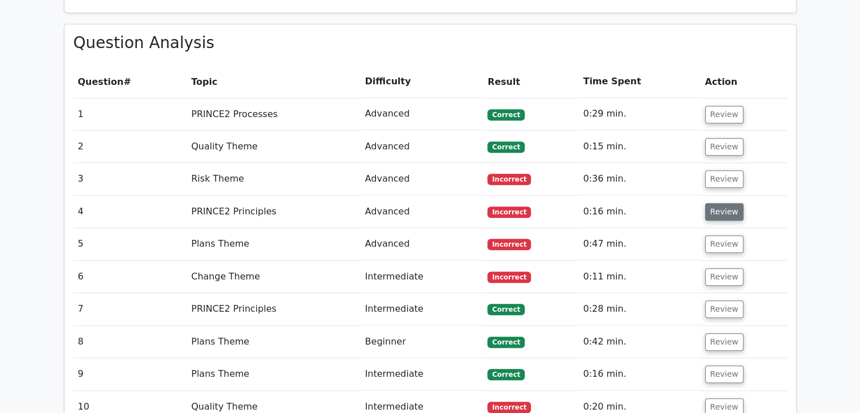
click at [727, 203] on button "Review" at bounding box center [724, 212] width 38 height 18
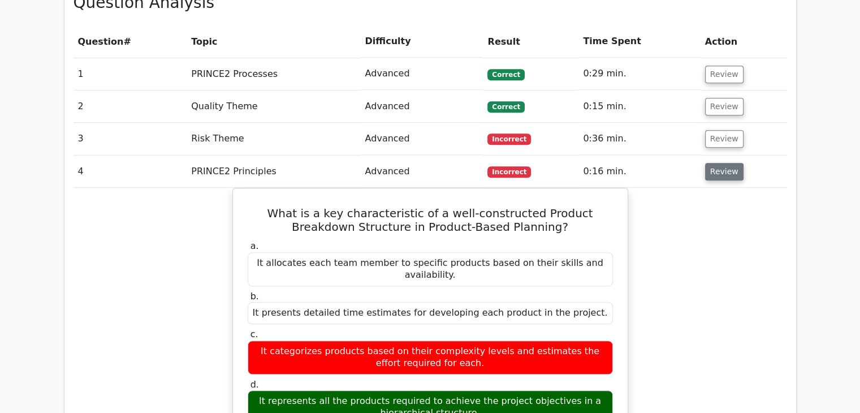
scroll to position [904, 0]
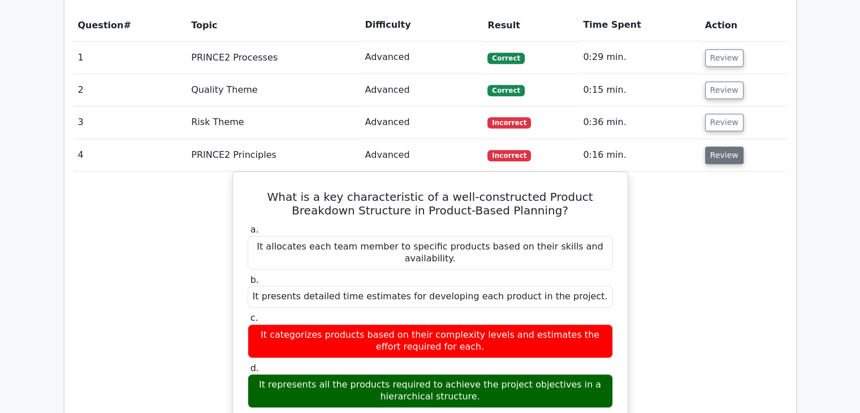
click at [720, 146] on button "Review" at bounding box center [724, 155] width 38 height 18
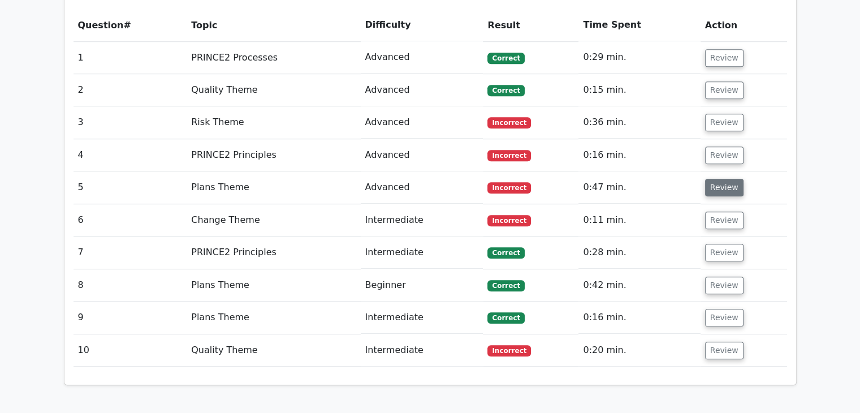
click at [723, 179] on button "Review" at bounding box center [724, 188] width 38 height 18
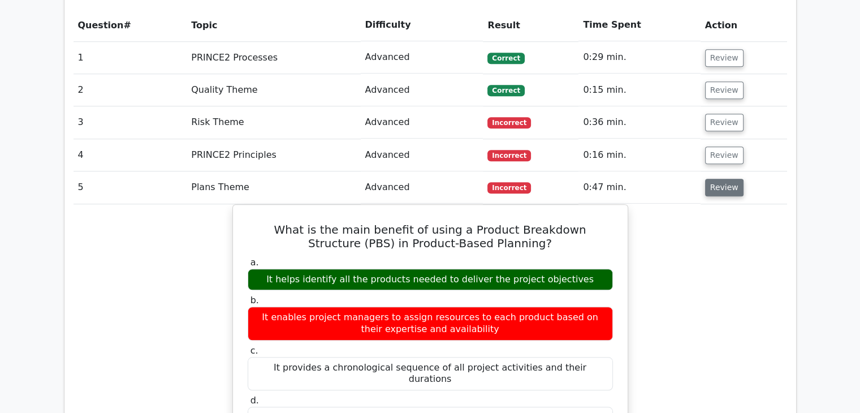
click at [722, 179] on button "Review" at bounding box center [724, 188] width 38 height 18
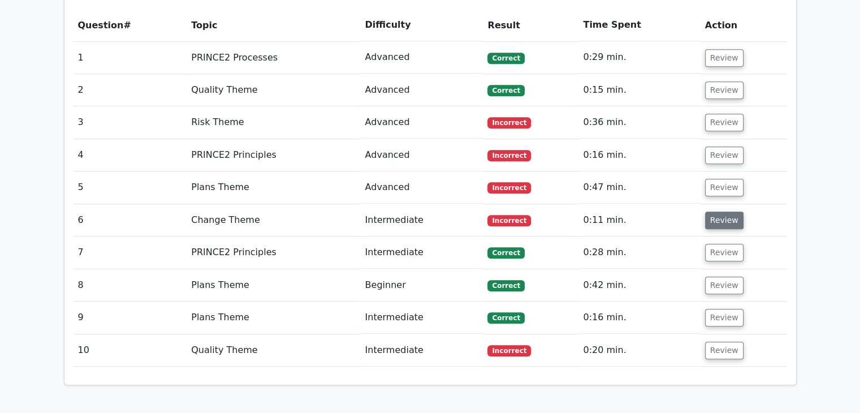
click at [718, 211] on button "Review" at bounding box center [724, 220] width 38 height 18
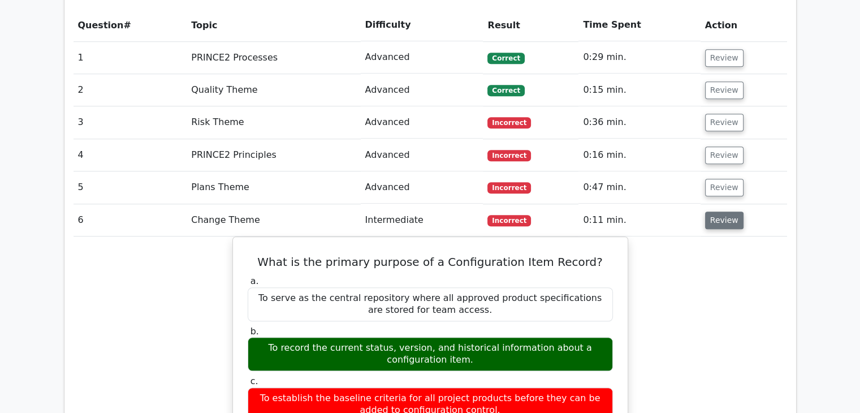
click at [717, 211] on button "Review" at bounding box center [724, 220] width 38 height 18
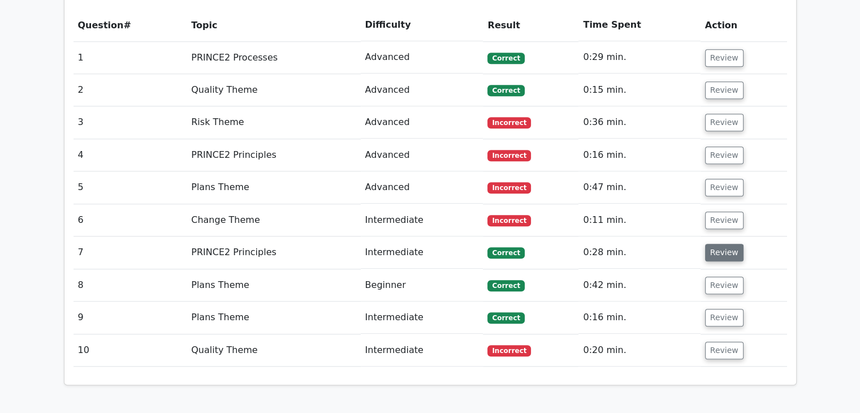
click at [719, 244] on button "Review" at bounding box center [724, 253] width 38 height 18
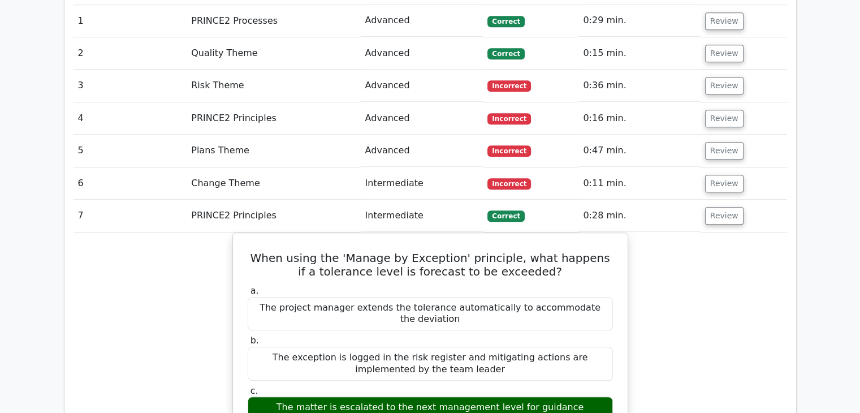
scroll to position [961, 0]
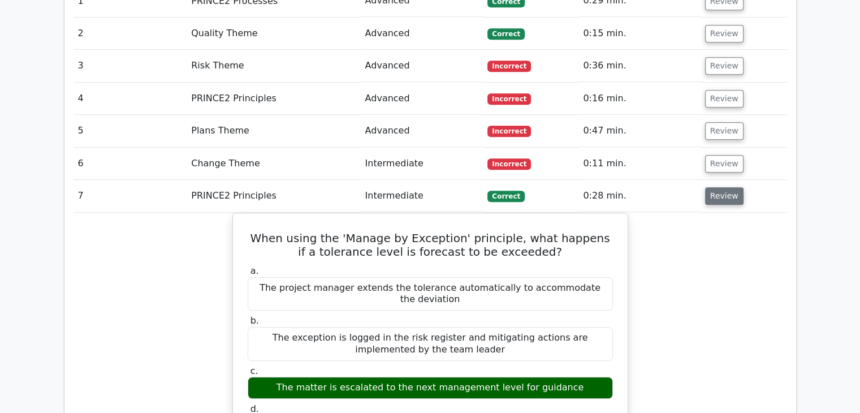
click at [715, 187] on button "Review" at bounding box center [724, 196] width 38 height 18
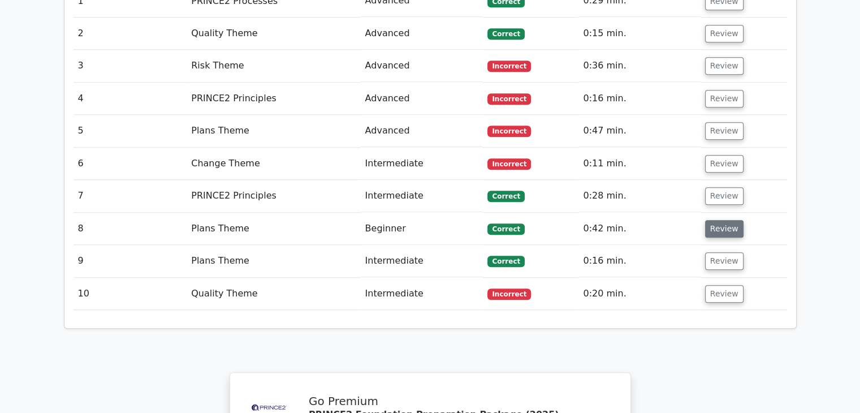
click at [724, 220] on button "Review" at bounding box center [724, 229] width 38 height 18
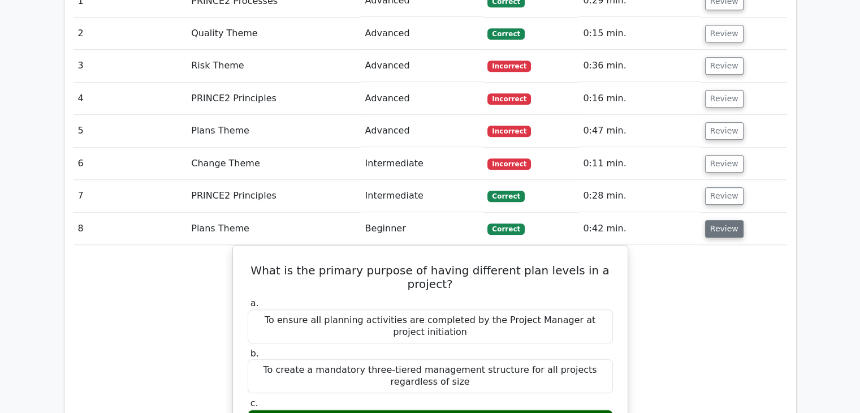
click at [723, 220] on button "Review" at bounding box center [724, 229] width 38 height 18
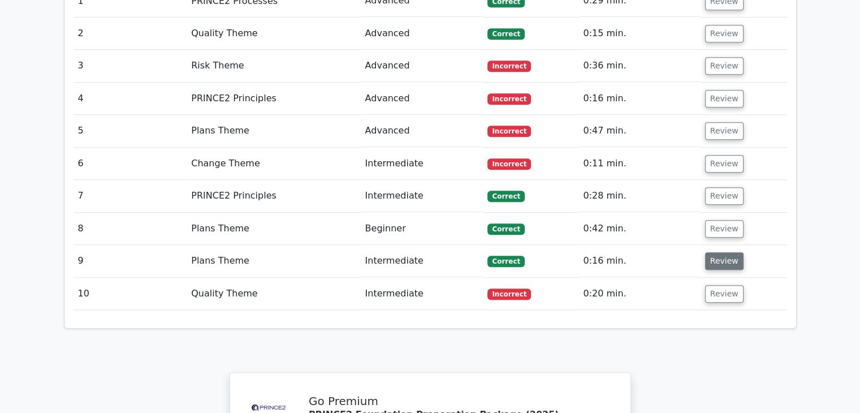
click at [721, 252] on button "Review" at bounding box center [724, 261] width 38 height 18
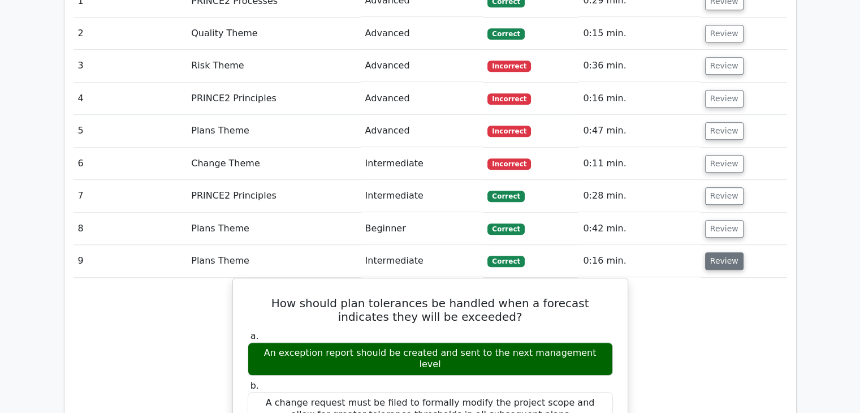
click at [721, 252] on button "Review" at bounding box center [724, 261] width 38 height 18
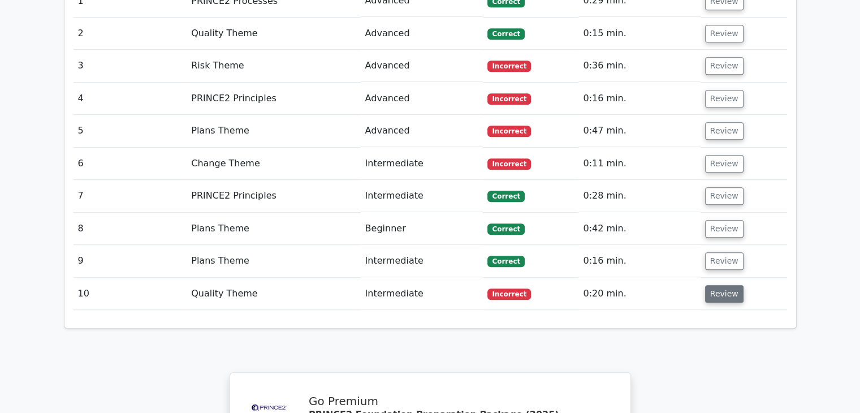
click at [721, 285] on button "Review" at bounding box center [724, 294] width 38 height 18
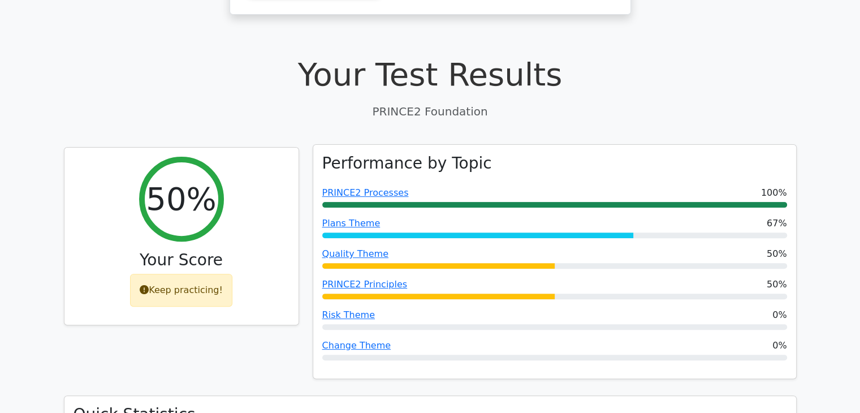
scroll to position [339, 0]
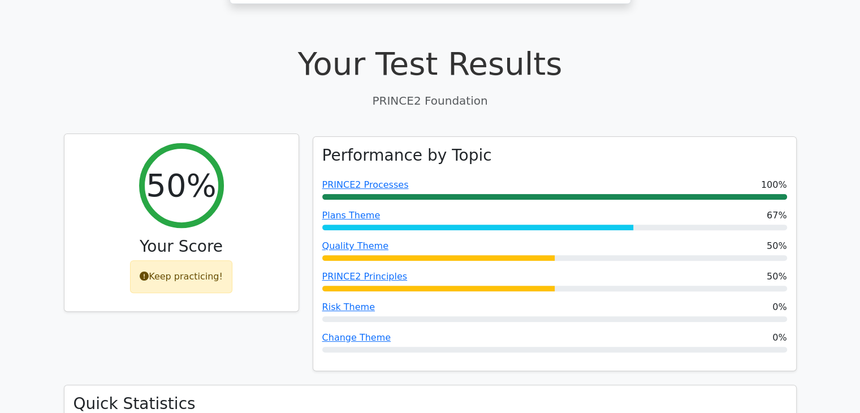
click at [197, 260] on div "Keep practicing!" at bounding box center [181, 276] width 102 height 33
click at [179, 174] on div "50%" at bounding box center [181, 185] width 85 height 85
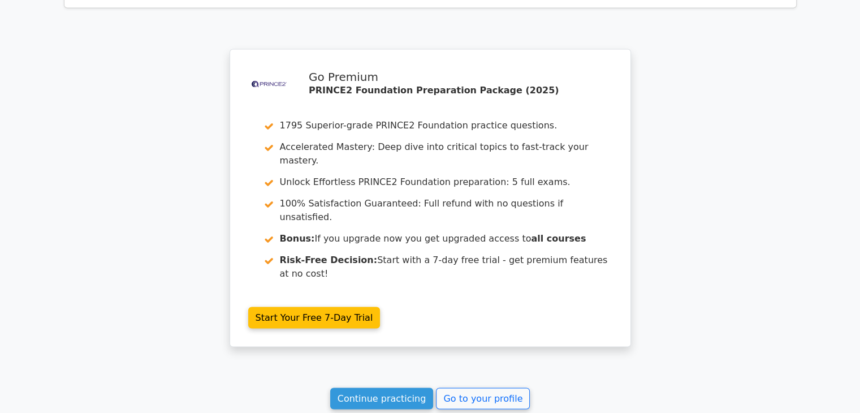
scroll to position [1906, 0]
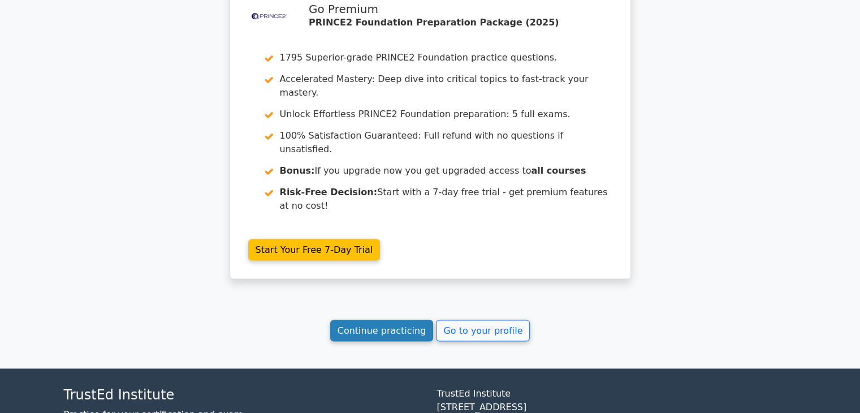
click at [384, 319] on link "Continue practicing" at bounding box center [381, 329] width 103 height 21
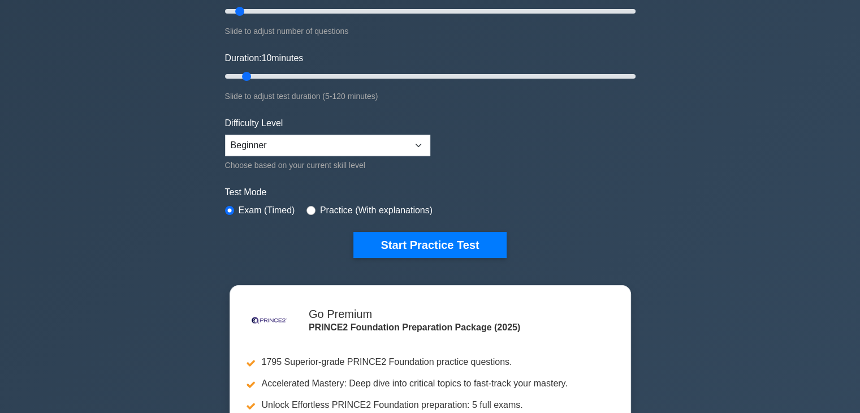
scroll to position [170, 0]
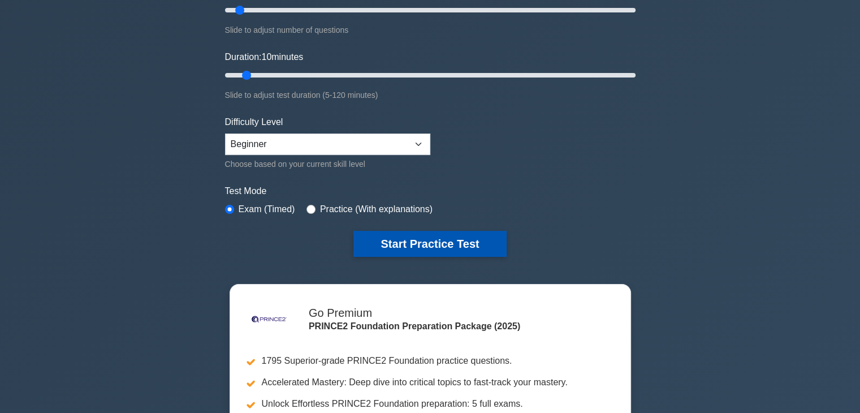
click at [402, 246] on button "Start Practice Test" at bounding box center [429, 244] width 153 height 26
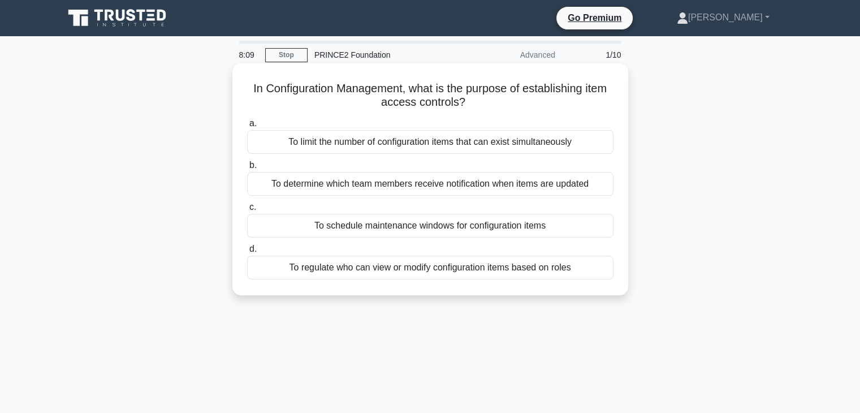
click at [397, 267] on div "To regulate who can view or modify configuration items based on roles" at bounding box center [430, 268] width 366 height 24
click at [247, 253] on input "d. To regulate who can view or modify configuration items based on roles" at bounding box center [247, 248] width 0 height 7
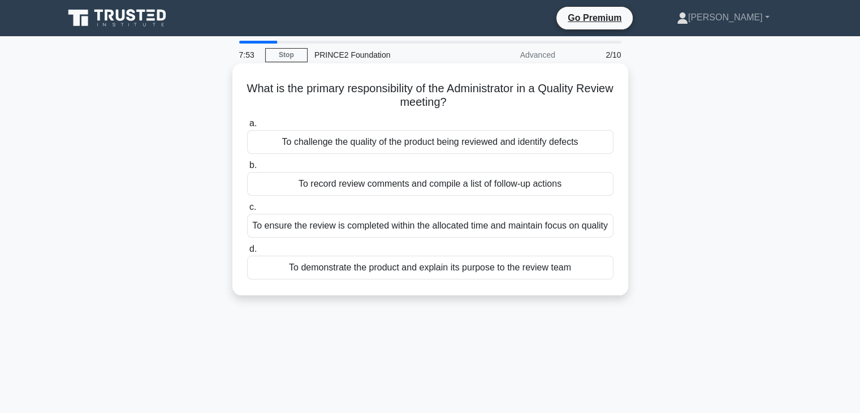
click at [298, 226] on div "To ensure the review is completed within the allocated time and maintain focus …" at bounding box center [430, 226] width 366 height 24
click at [247, 211] on input "c. To ensure the review is completed within the allocated time and maintain foc…" at bounding box center [247, 207] width 0 height 7
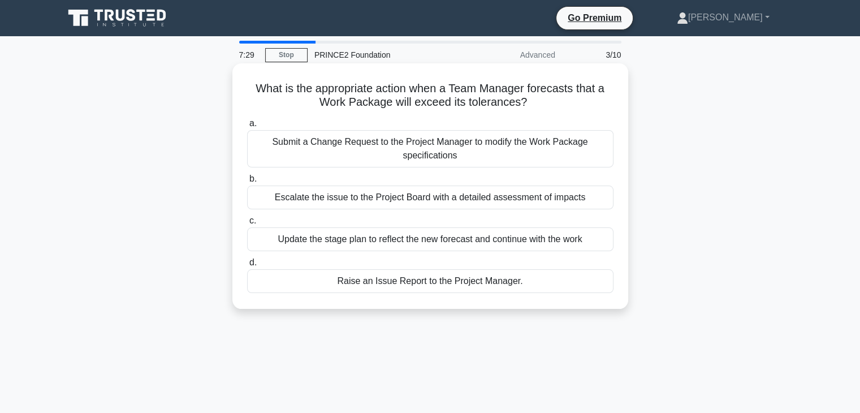
click at [357, 285] on div "Raise an Issue Report to the Project Manager." at bounding box center [430, 281] width 366 height 24
click at [247, 266] on input "d. Raise an Issue Report to the Project Manager." at bounding box center [247, 262] width 0 height 7
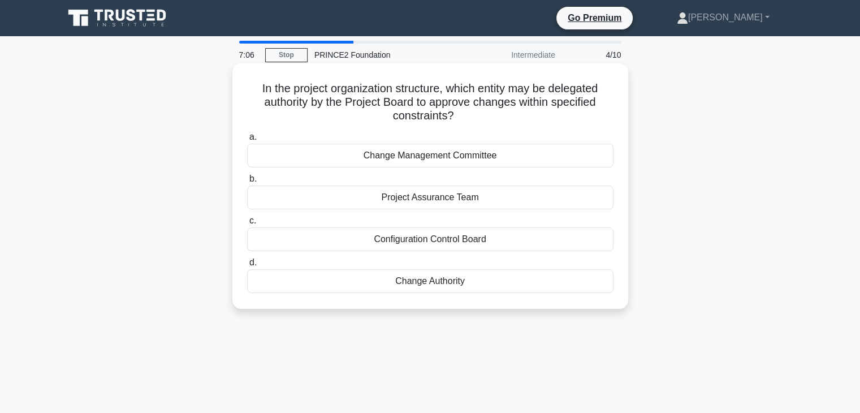
click at [450, 196] on div "Project Assurance Team" at bounding box center [430, 197] width 366 height 24
click at [247, 183] on input "b. Project Assurance Team" at bounding box center [247, 178] width 0 height 7
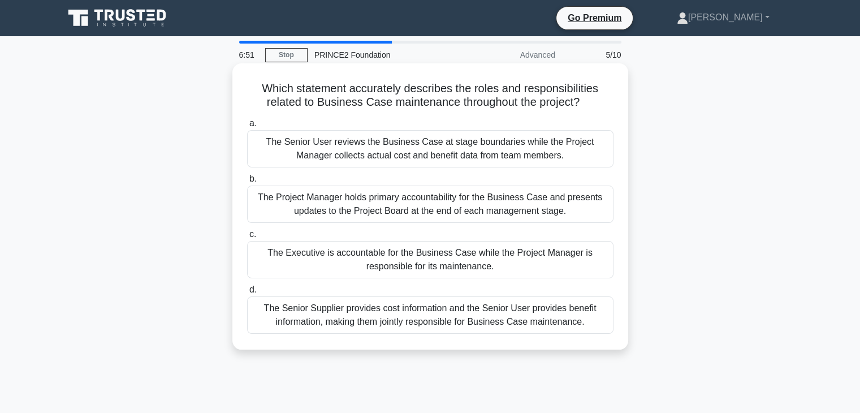
click at [486, 261] on div "The Executive is accountable for the Business Case while the Project Manager is…" at bounding box center [430, 259] width 366 height 37
click at [247, 238] on input "c. The Executive is accountable for the Business Case while the Project Manager…" at bounding box center [247, 234] width 0 height 7
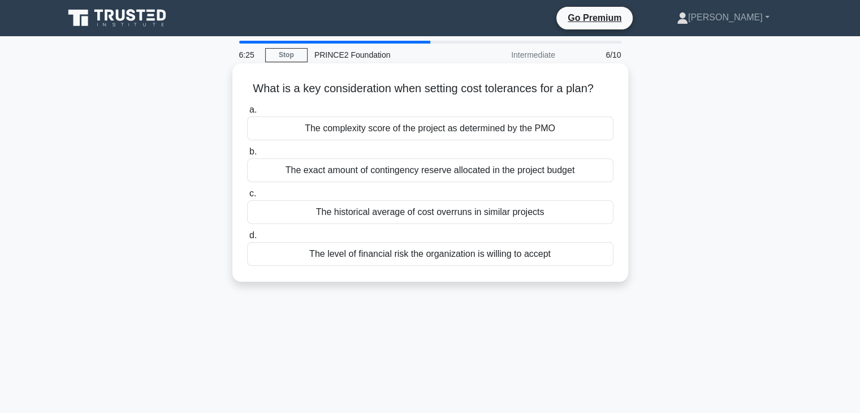
click at [427, 254] on div "The level of financial risk the organization is willing to accept" at bounding box center [430, 254] width 366 height 24
click at [247, 239] on input "d. The level of financial risk the organization is willing to accept" at bounding box center [247, 235] width 0 height 7
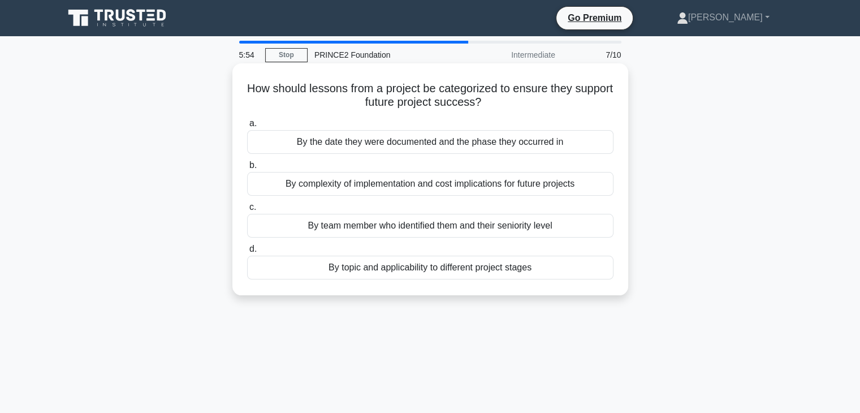
click at [490, 144] on div "By the date they were documented and the phase they occurred in" at bounding box center [430, 142] width 366 height 24
click at [247, 127] on input "a. By the date they were documented and the phase they occurred in" at bounding box center [247, 123] width 0 height 7
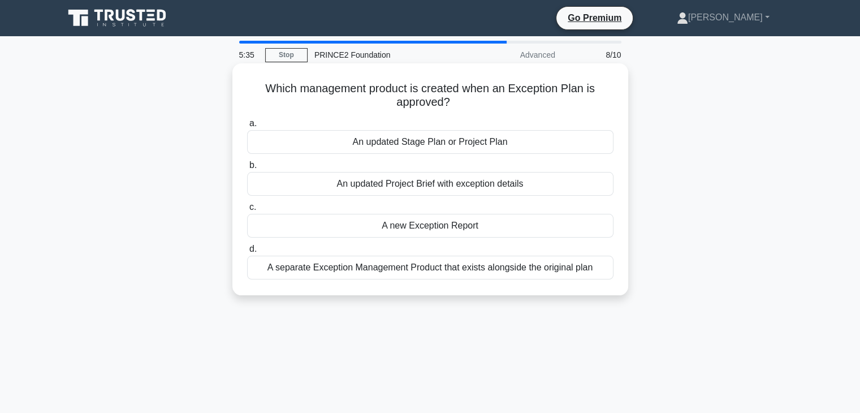
click at [502, 221] on div "A new Exception Report" at bounding box center [430, 226] width 366 height 24
click at [247, 211] on input "c. A new Exception Report" at bounding box center [247, 207] width 0 height 7
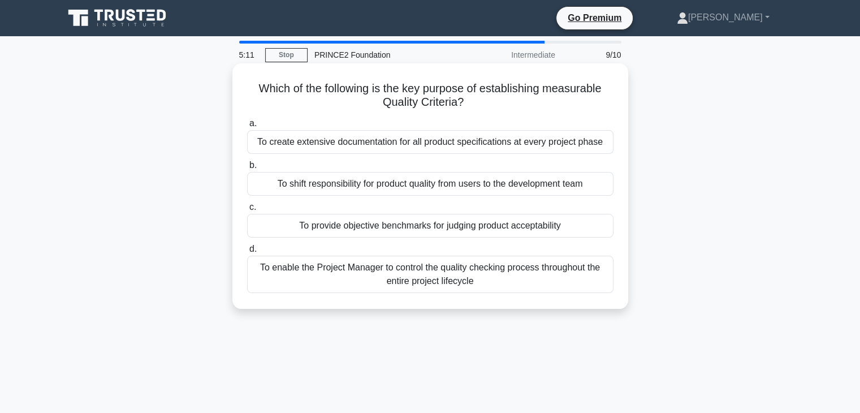
click at [497, 270] on div "To enable the Project Manager to control the quality checking process throughou…" at bounding box center [430, 274] width 366 height 37
click at [247, 253] on input "d. To enable the Project Manager to control the quality checking process throug…" at bounding box center [247, 248] width 0 height 7
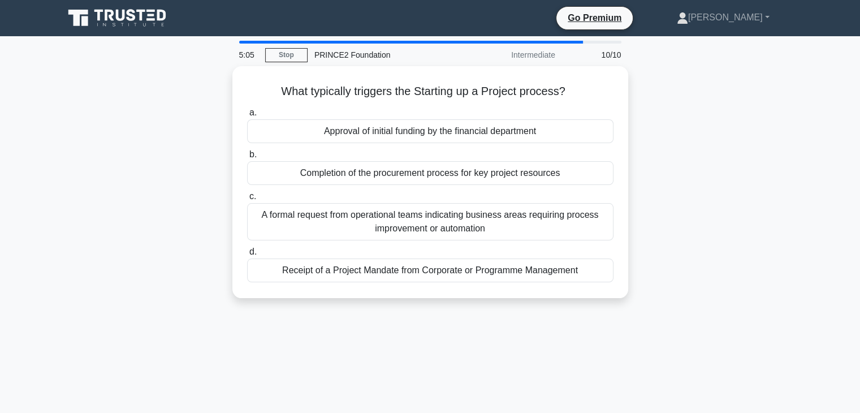
click at [497, 270] on div "Receipt of a Project Mandate from Corporate or Programme Management" at bounding box center [430, 270] width 366 height 24
click at [247, 256] on input "d. Receipt of a Project Mandate from Corporate or Programme Management" at bounding box center [247, 251] width 0 height 7
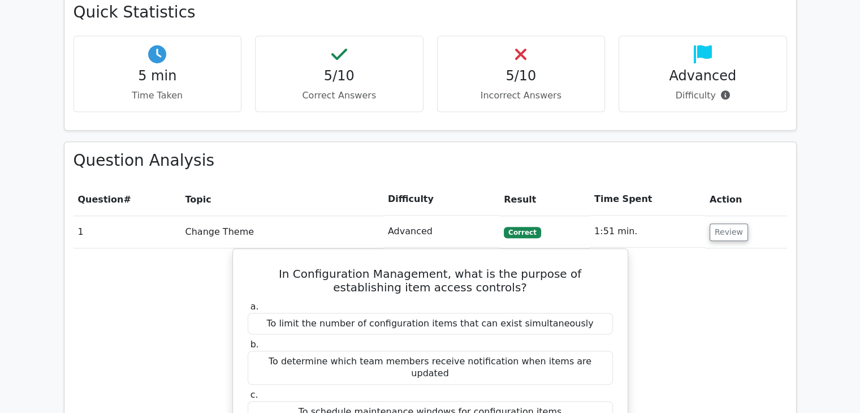
scroll to position [848, 0]
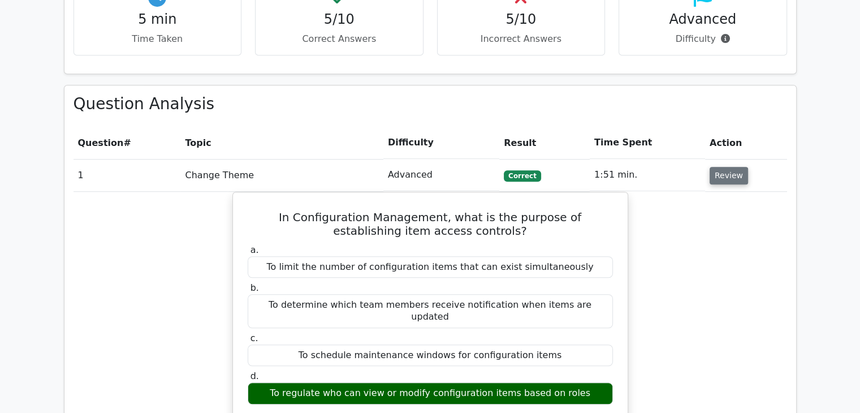
click at [717, 167] on button "Review" at bounding box center [728, 176] width 38 height 18
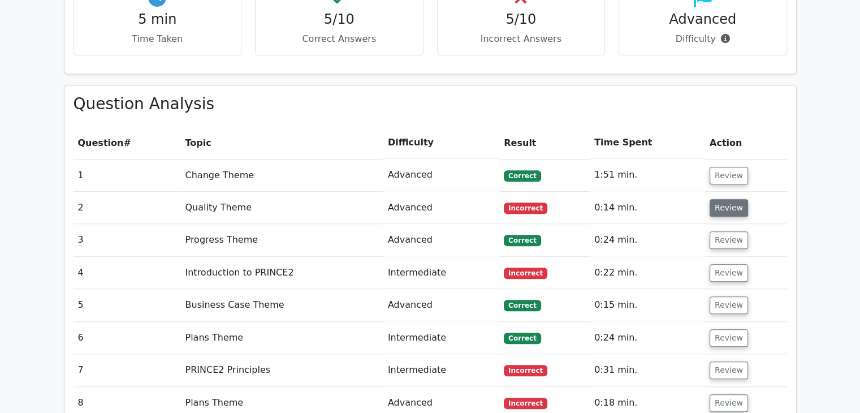
click at [725, 199] on button "Review" at bounding box center [728, 208] width 38 height 18
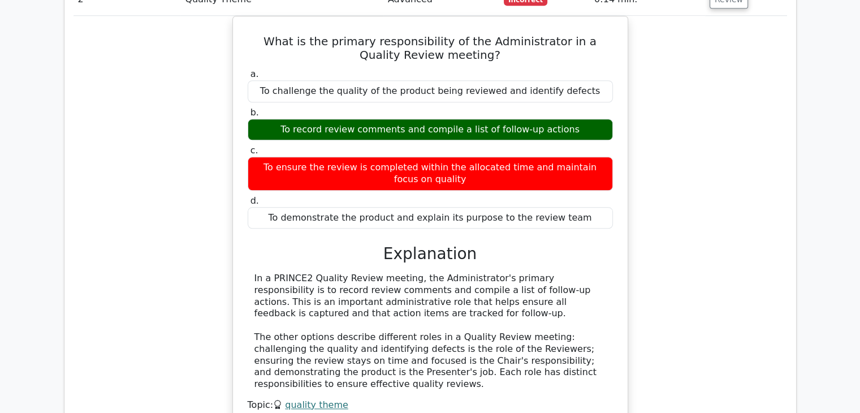
scroll to position [1074, 0]
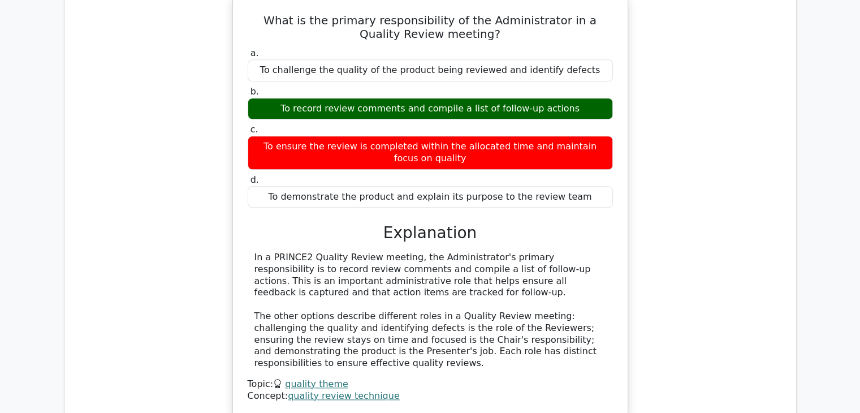
drag, startPoint x: 255, startPoint y: 216, endPoint x: 595, endPoint y: 245, distance: 341.0
click at [595, 252] on div "In a PRINCE2 Quality Review meeting, the Administrator's primary responsibility…" at bounding box center [430, 311] width 352 height 118
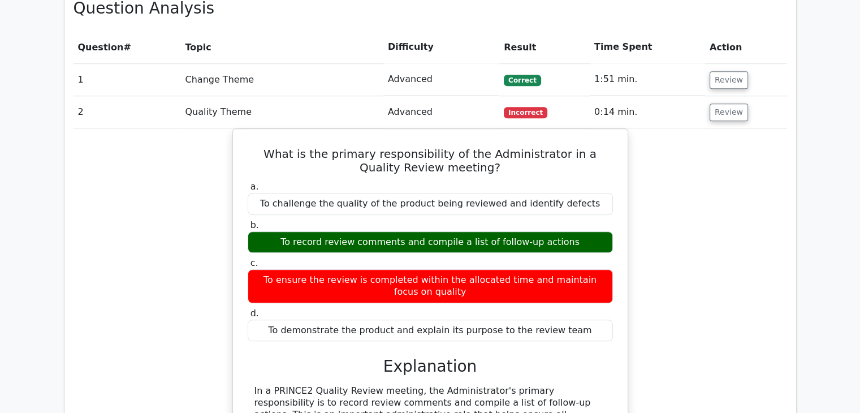
scroll to position [904, 0]
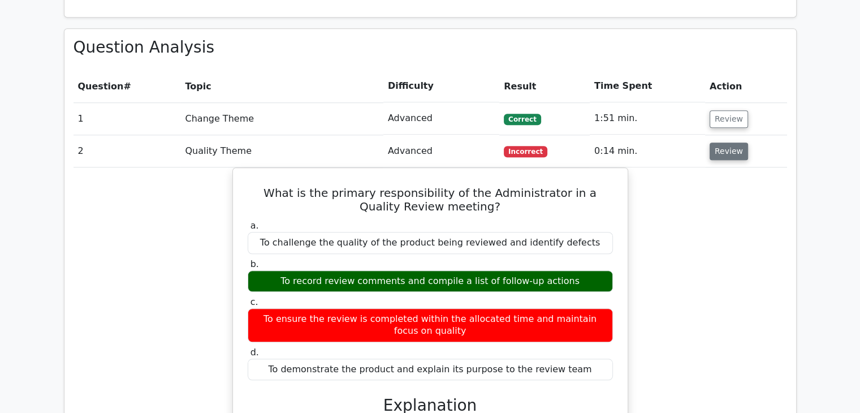
click at [737, 142] on button "Review" at bounding box center [728, 151] width 38 height 18
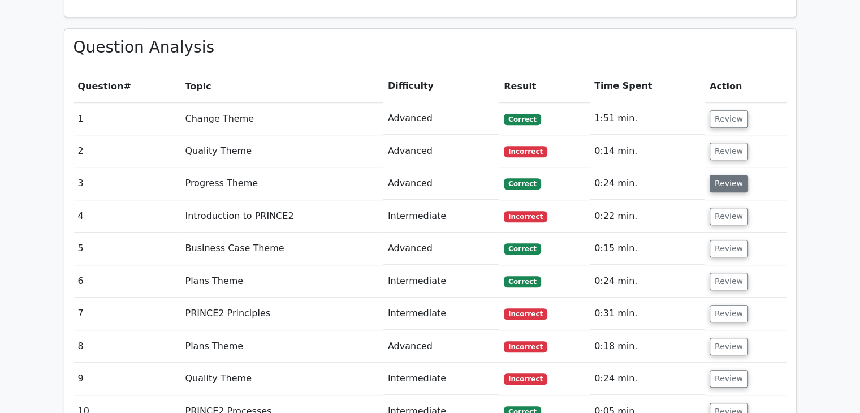
click at [738, 175] on button "Review" at bounding box center [728, 184] width 38 height 18
click at [723, 175] on button "Review" at bounding box center [728, 184] width 38 height 18
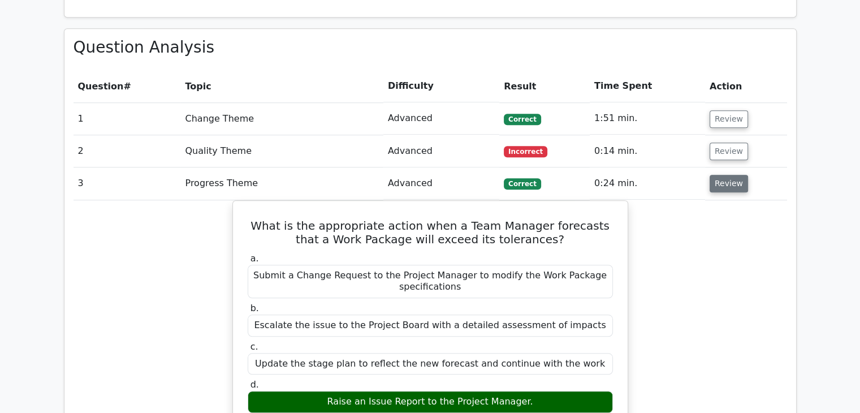
click at [723, 175] on button "Review" at bounding box center [728, 184] width 38 height 18
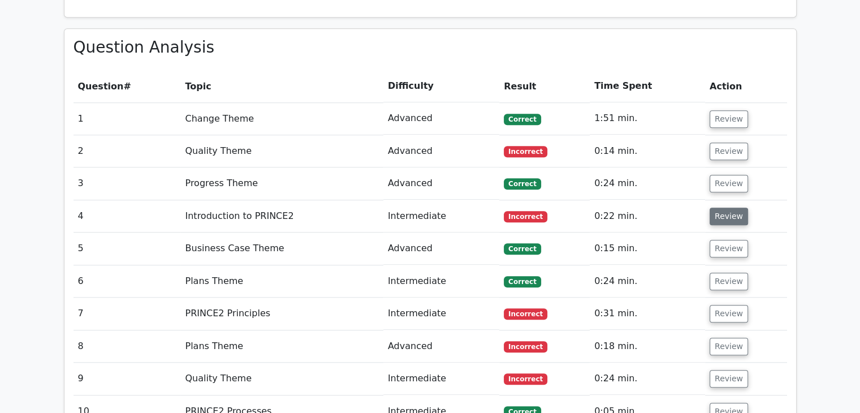
click at [733, 207] on button "Review" at bounding box center [728, 216] width 38 height 18
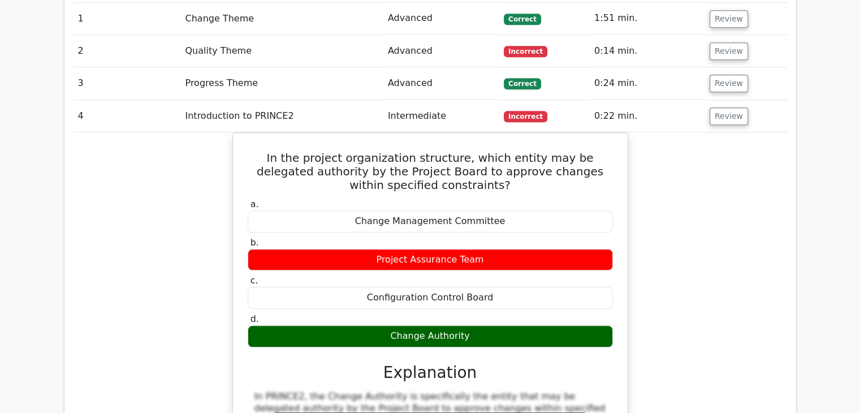
scroll to position [1018, 0]
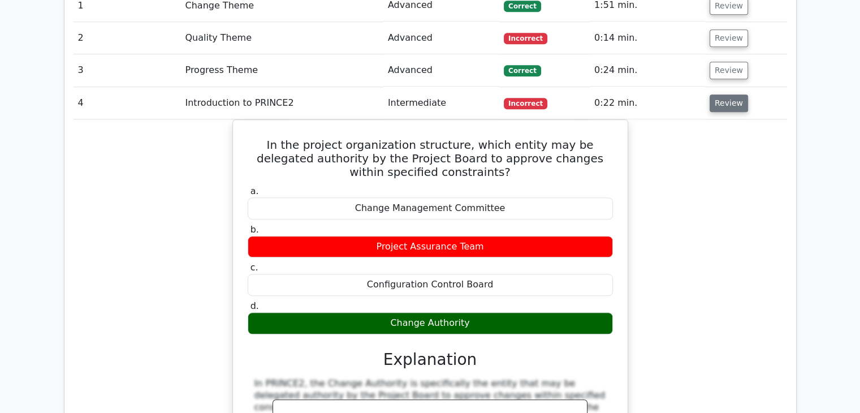
click at [719, 94] on button "Review" at bounding box center [728, 103] width 38 height 18
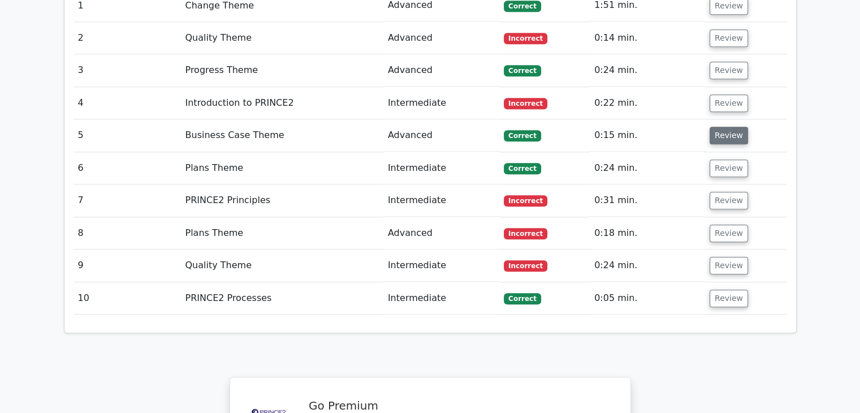
click at [718, 127] on button "Review" at bounding box center [728, 136] width 38 height 18
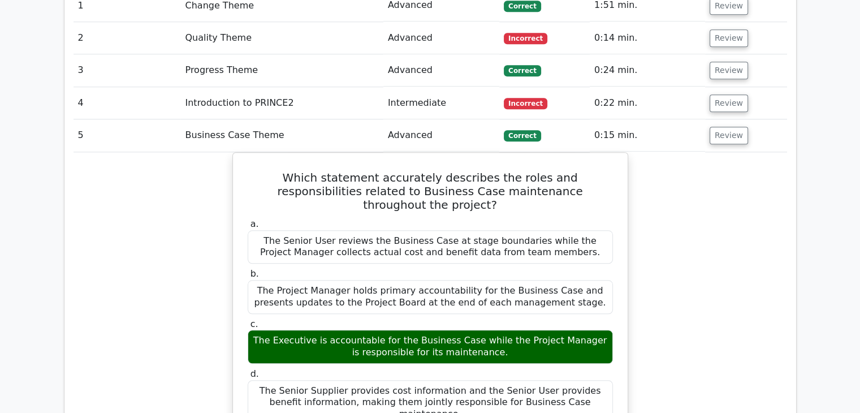
click at [677, 119] on td "0:15 min." at bounding box center [647, 135] width 115 height 32
click at [712, 127] on button "Review" at bounding box center [728, 136] width 38 height 18
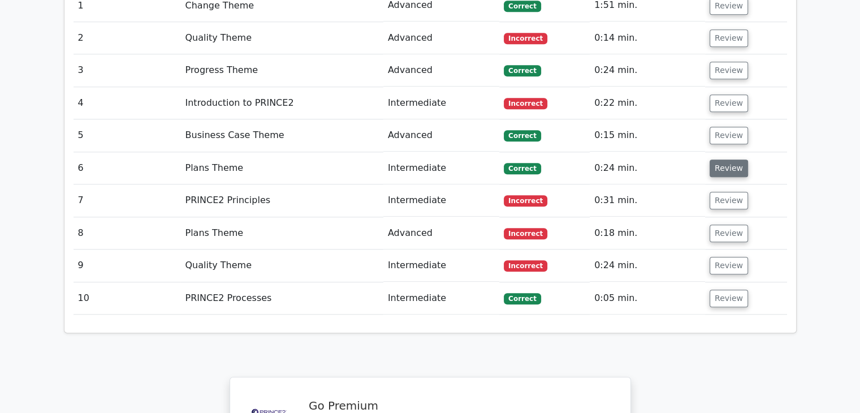
click at [716, 159] on button "Review" at bounding box center [728, 168] width 38 height 18
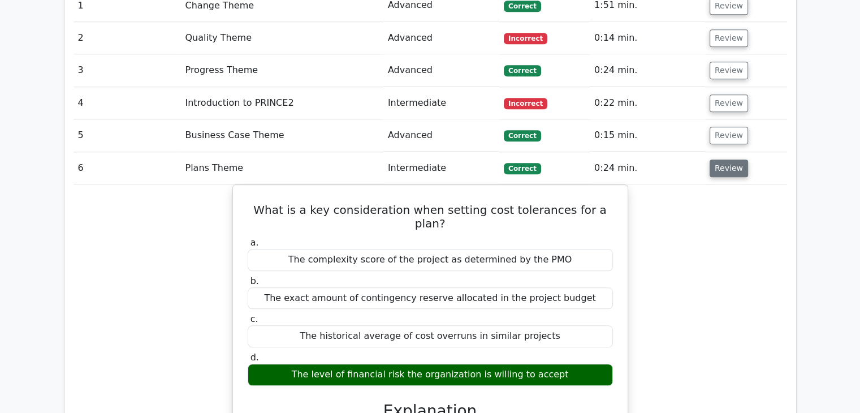
click at [716, 159] on button "Review" at bounding box center [728, 168] width 38 height 18
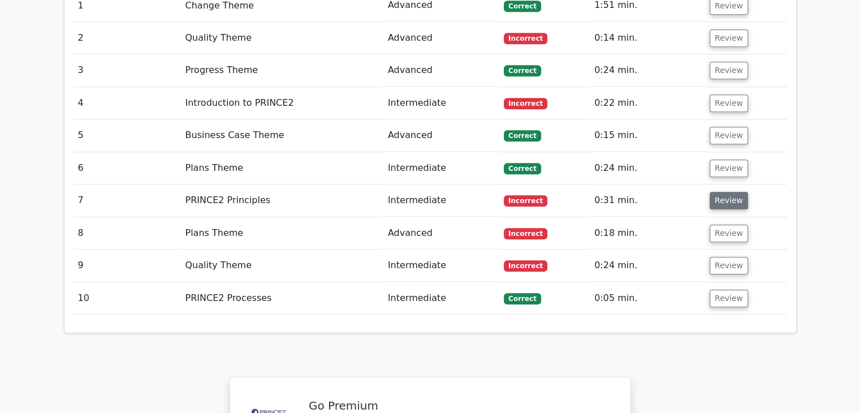
click at [719, 192] on button "Review" at bounding box center [728, 201] width 38 height 18
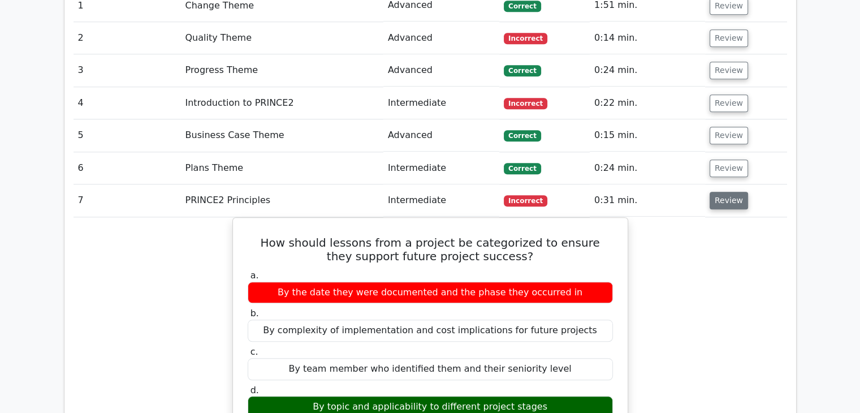
click at [729, 192] on button "Review" at bounding box center [728, 201] width 38 height 18
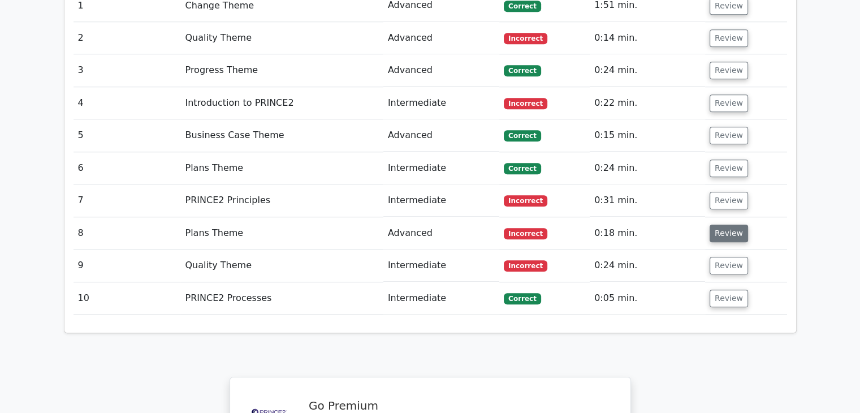
click at [725, 224] on button "Review" at bounding box center [728, 233] width 38 height 18
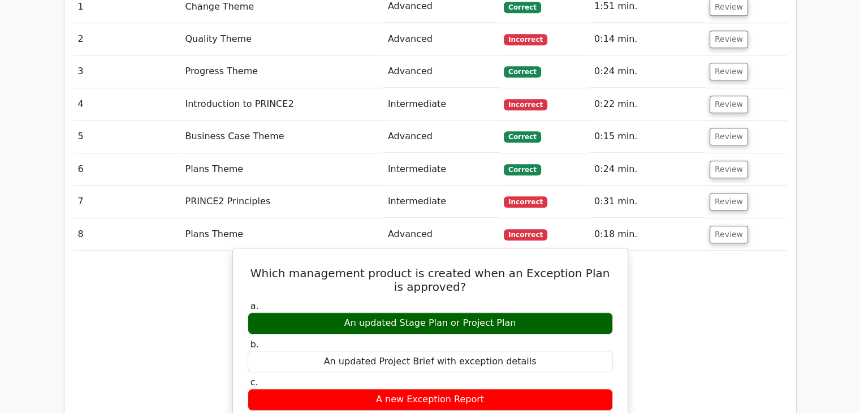
scroll to position [1006, 0]
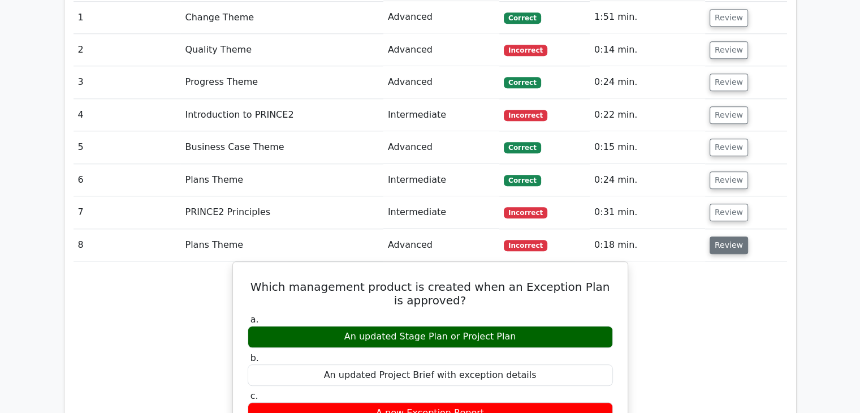
click at [719, 236] on button "Review" at bounding box center [728, 245] width 38 height 18
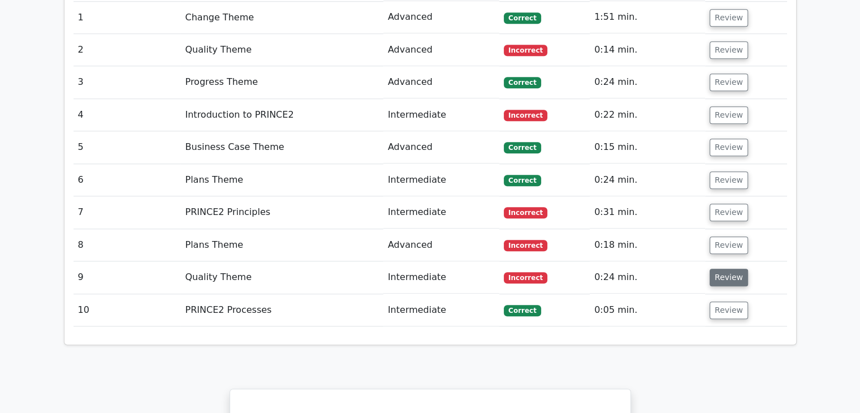
click at [733, 269] on button "Review" at bounding box center [728, 278] width 38 height 18
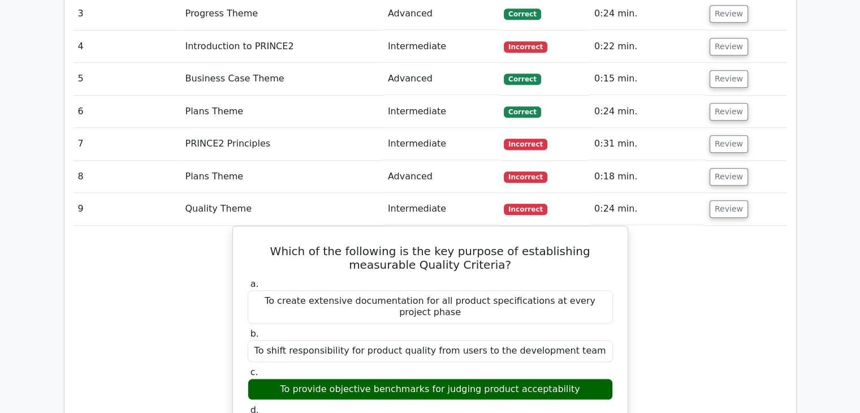
scroll to position [1119, 0]
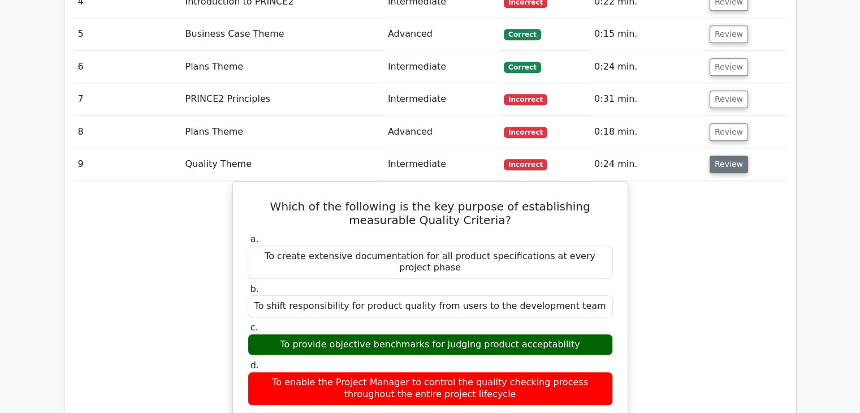
click at [725, 155] on button "Review" at bounding box center [728, 164] width 38 height 18
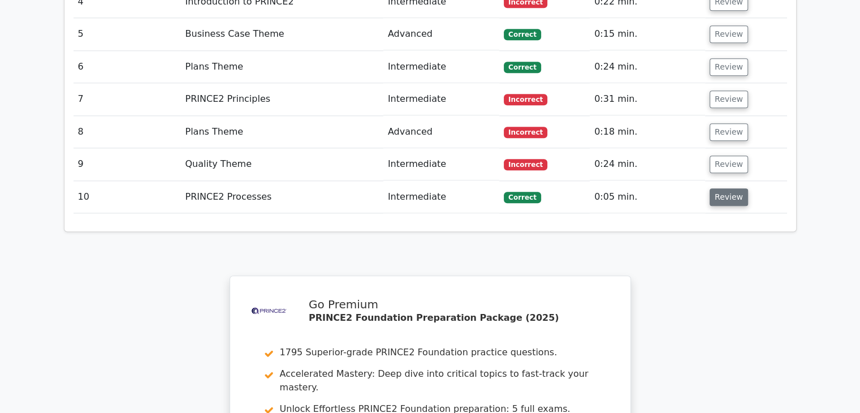
click at [720, 188] on button "Review" at bounding box center [728, 197] width 38 height 18
click at [721, 188] on button "Review" at bounding box center [728, 197] width 38 height 18
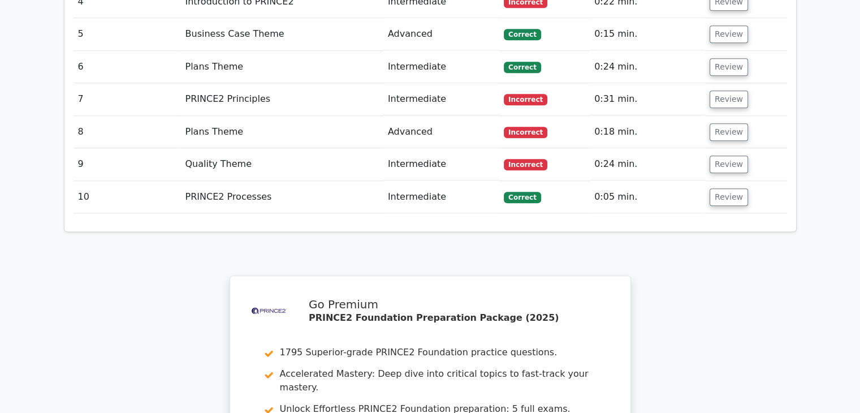
click at [455, 181] on td "Intermediate" at bounding box center [441, 197] width 116 height 32
click at [726, 188] on button "Review" at bounding box center [728, 197] width 38 height 18
click at [721, 188] on button "Review" at bounding box center [728, 197] width 38 height 18
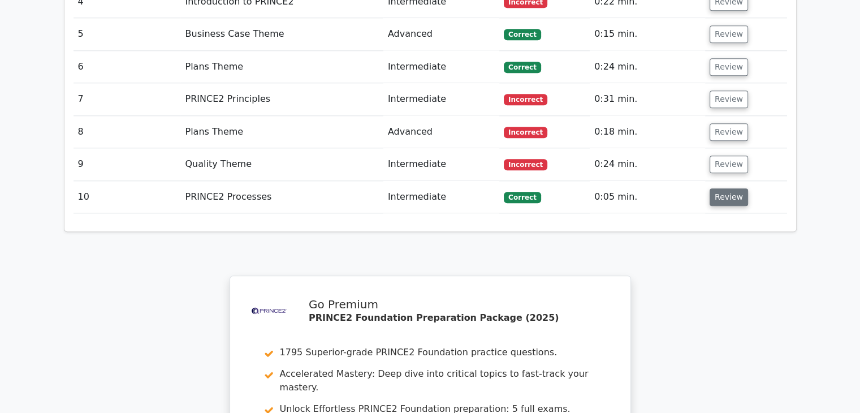
scroll to position [949, 0]
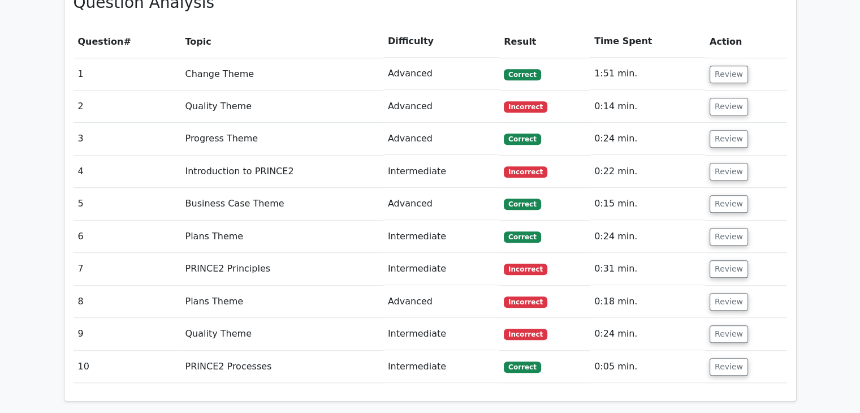
click at [665, 188] on td "0:15 min." at bounding box center [647, 204] width 115 height 32
click at [717, 195] on button "Review" at bounding box center [728, 204] width 38 height 18
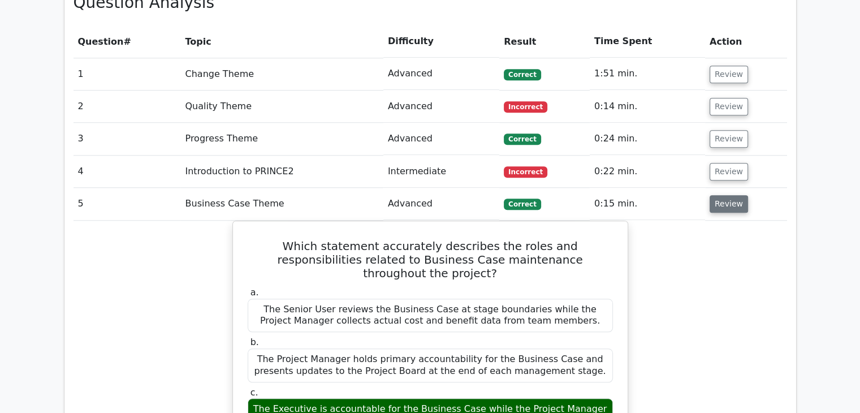
click at [717, 195] on button "Review" at bounding box center [728, 204] width 38 height 18
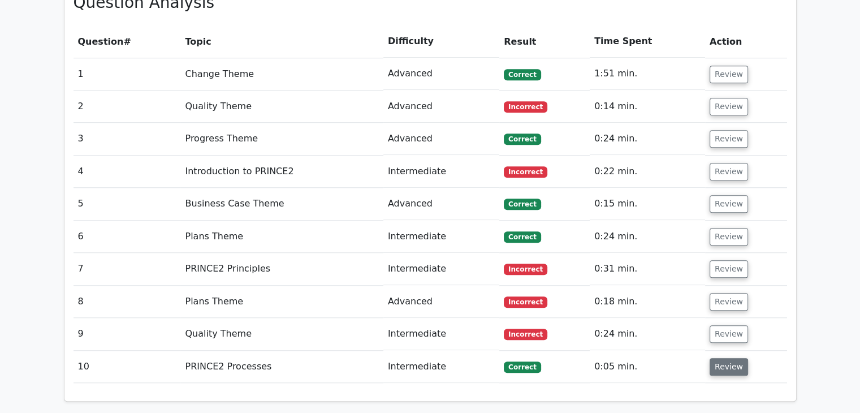
click at [734, 358] on button "Review" at bounding box center [728, 367] width 38 height 18
click at [733, 358] on button "Review" at bounding box center [728, 367] width 38 height 18
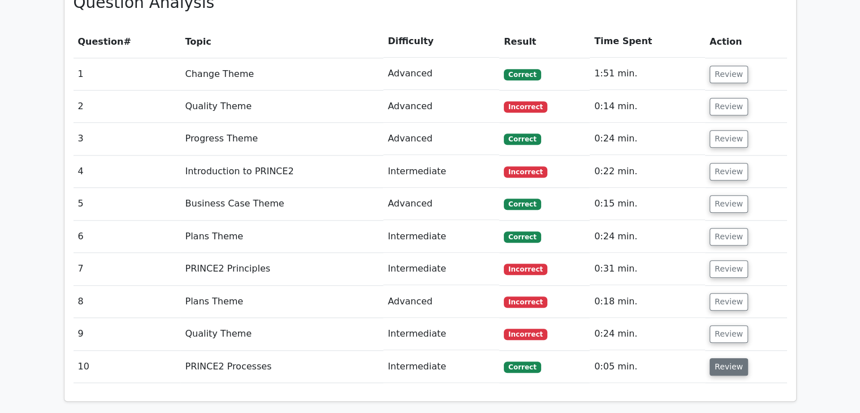
click at [733, 358] on button "Review" at bounding box center [728, 367] width 38 height 18
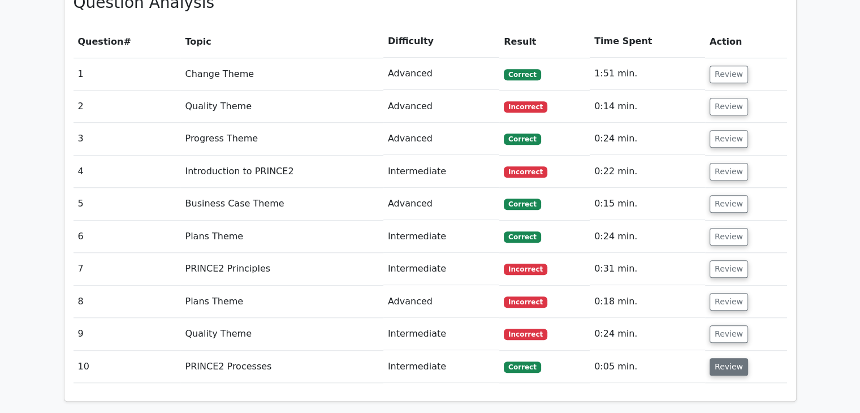
click at [733, 358] on button "Review" at bounding box center [728, 367] width 38 height 18
click at [717, 325] on button "Review" at bounding box center [728, 334] width 38 height 18
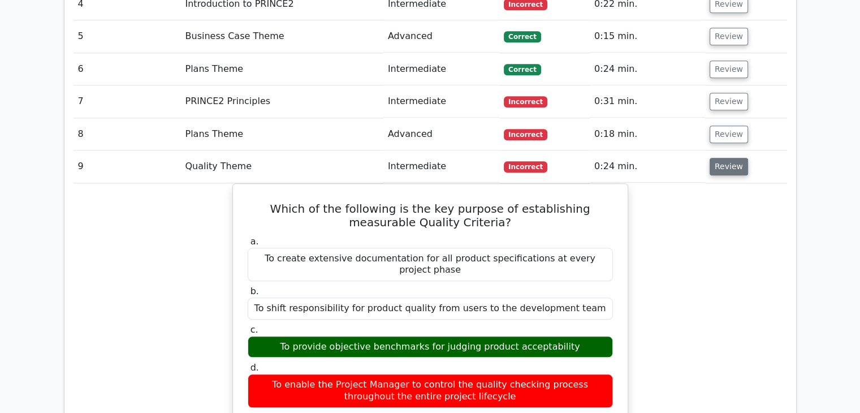
scroll to position [1119, 0]
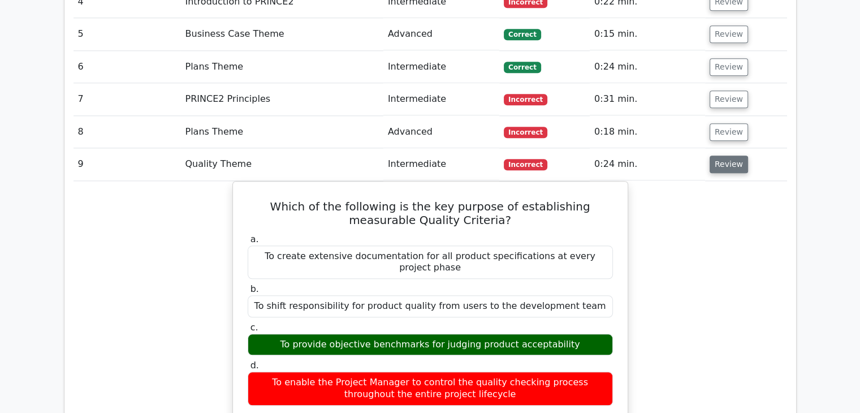
click at [719, 155] on button "Review" at bounding box center [728, 164] width 38 height 18
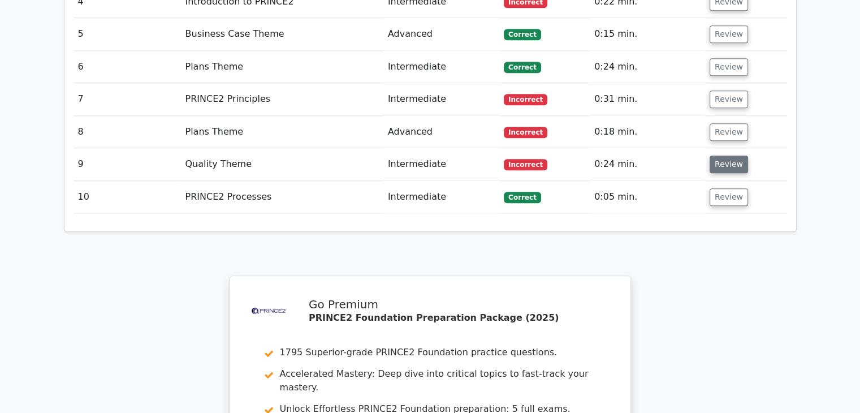
click at [719, 155] on button "Review" at bounding box center [728, 164] width 38 height 18
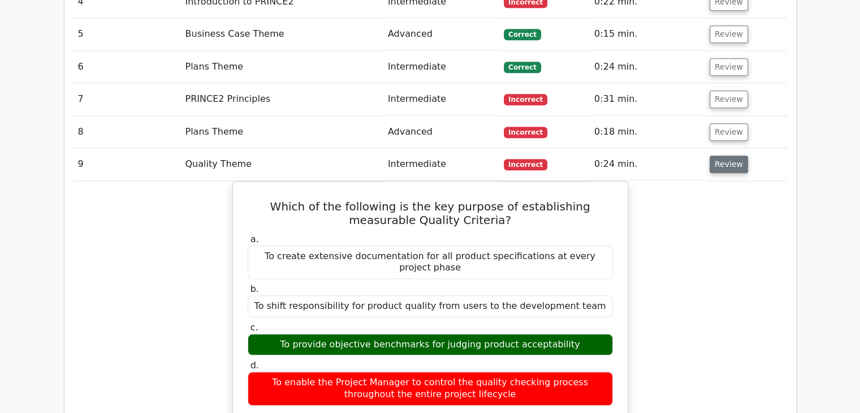
click at [721, 155] on button "Review" at bounding box center [728, 164] width 38 height 18
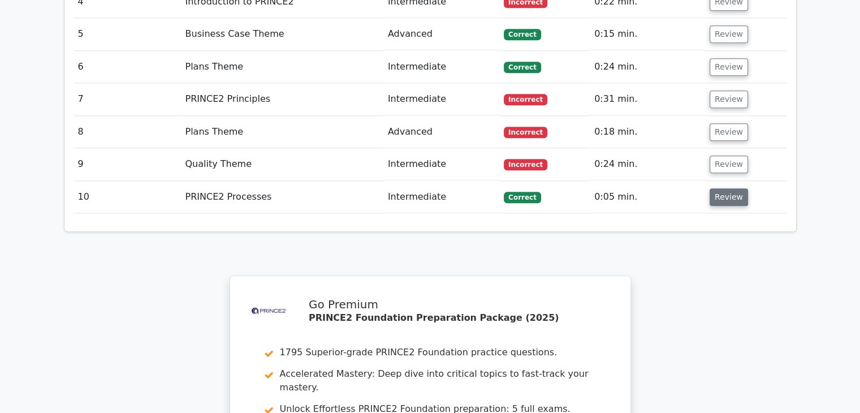
click at [727, 188] on button "Review" at bounding box center [728, 197] width 38 height 18
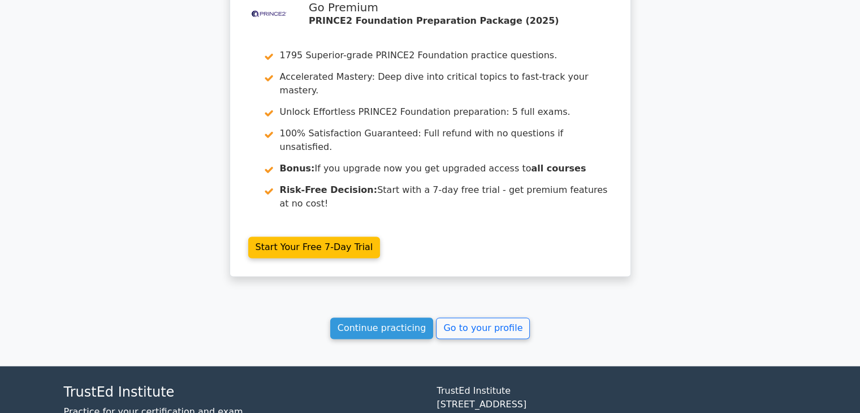
scroll to position [1418, 0]
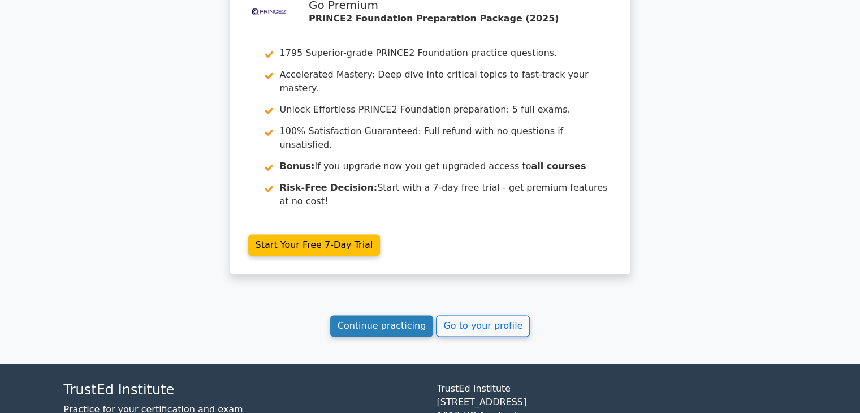
click at [395, 315] on link "Continue practicing" at bounding box center [381, 325] width 103 height 21
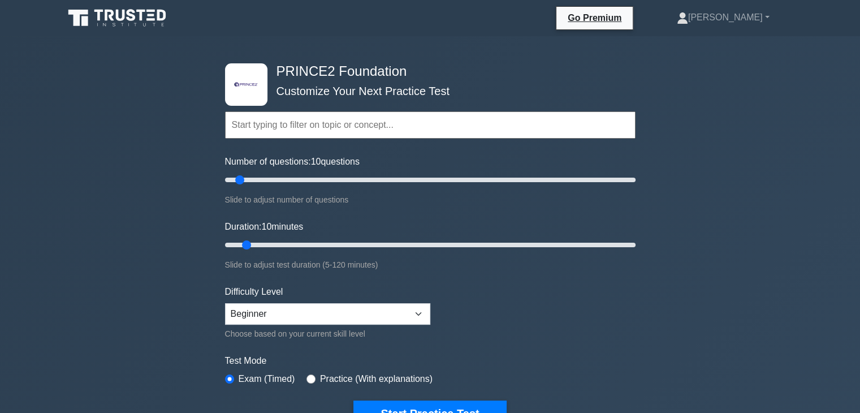
click at [813, 181] on div ".st0{fill-rule:evenodd;clip-rule:evenodd;fill:#000041;} .st1{fill-rule:evenodd;…" at bounding box center [430, 381] width 860 height 690
drag, startPoint x: 748, startPoint y: 247, endPoint x: 748, endPoint y: 235, distance: 12.4
click at [748, 246] on div ".st0{fill-rule:evenodd;clip-rule:evenodd;fill:#000041;} .st1{fill-rule:evenodd;…" at bounding box center [430, 381] width 860 height 690
